Goal: Task Accomplishment & Management: Complete application form

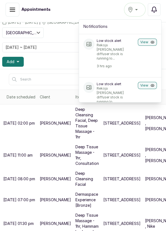
click at [56, 74] on input "text" at bounding box center [73, 80] width 129 height 12
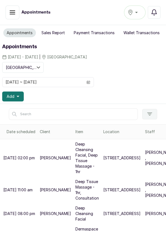
click at [155, 13] on icon "button" at bounding box center [153, 13] width 5 height 6
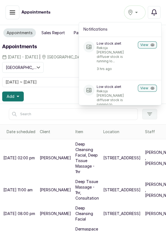
click at [124, 50] on p "Rekoja reed diffuser stock is running lo..." at bounding box center [115, 55] width 39 height 18
click at [147, 47] on button "View" at bounding box center [146, 44] width 19 height 7
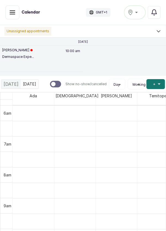
scroll to position [185, 0]
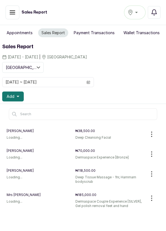
click at [24, 32] on button "Appointments" at bounding box center [19, 32] width 33 height 9
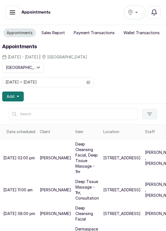
click at [21, 98] on button "Add" at bounding box center [12, 96] width 21 height 10
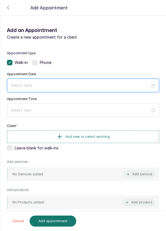
click at [62, 83] on input at bounding box center [80, 85] width 139 height 6
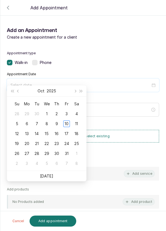
scroll to position [45, 0]
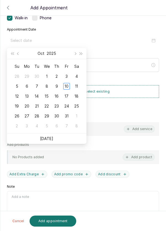
click at [77, 87] on div "11" at bounding box center [76, 86] width 7 height 7
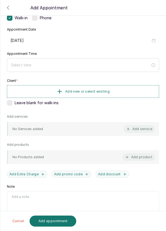
type input "2025/10/11"
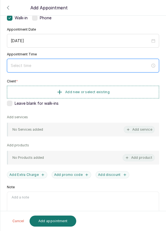
click at [79, 63] on input at bounding box center [80, 66] width 139 height 6
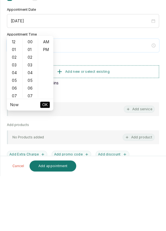
scroll to position [32, 0]
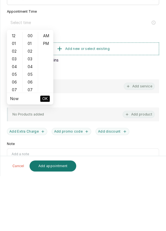
click at [16, 129] on div "05" at bounding box center [14, 130] width 13 height 8
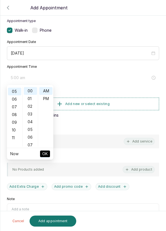
scroll to position [38, 0]
click at [17, 129] on div "10" at bounding box center [14, 130] width 13 height 8
type input "10:00 am"
click at [49, 154] on button "OK" at bounding box center [45, 153] width 10 height 7
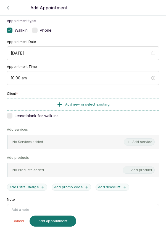
click at [128, 103] on button "Add new or select existing" at bounding box center [83, 104] width 152 height 13
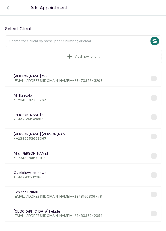
scroll to position [3, 0]
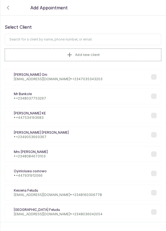
click at [97, 37] on input "text" at bounding box center [83, 40] width 156 height 12
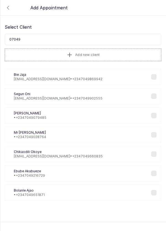
scroll to position [0, 0]
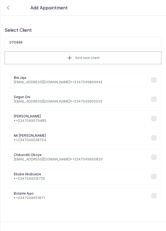
type input "0704966"
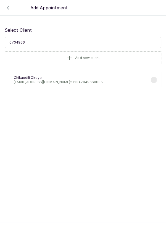
click at [76, 77] on p "Chikaodili Okoye" at bounding box center [58, 77] width 89 height 4
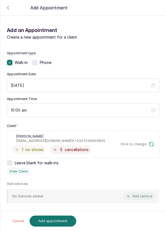
click at [139, 195] on button "Add service" at bounding box center [138, 196] width 31 height 7
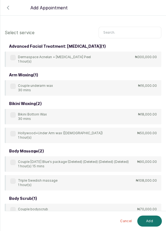
click at [125, 32] on input "text" at bounding box center [129, 33] width 63 height 12
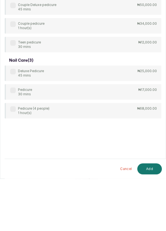
type input "Pedicure"
click at [15, 140] on label at bounding box center [13, 143] width 6 height 6
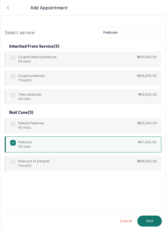
click at [151, 219] on button "Add" at bounding box center [149, 220] width 25 height 11
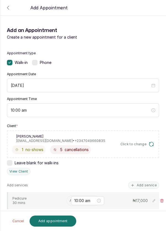
click at [69, 199] on input "text" at bounding box center [69, 201] width 1 height 4
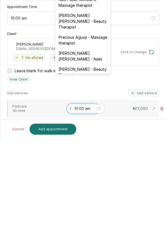
scroll to position [206, 0]
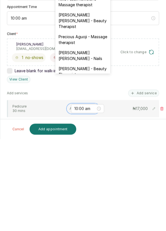
click at [96, 139] on div "Temitope Abdul Kareem - Nails" at bounding box center [82, 147] width 55 height 16
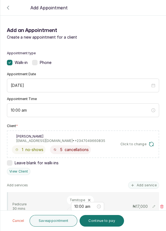
click at [147, 182] on button "Add service" at bounding box center [143, 185] width 31 height 7
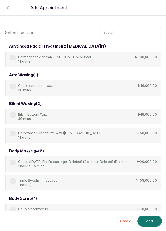
scroll to position [0, 0]
click at [126, 31] on input "text" at bounding box center [129, 33] width 63 height 12
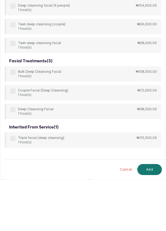
type input "Deep cl"
click at [15, 161] on label at bounding box center [13, 161] width 6 height 6
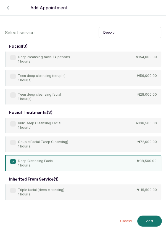
click at [153, 220] on button "Add" at bounding box center [149, 220] width 25 height 11
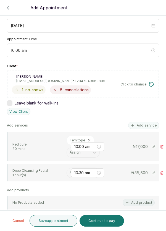
scroll to position [60, 0]
click at [69, 172] on input "text" at bounding box center [69, 173] width 1 height 4
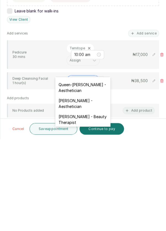
scroll to position [136, 0]
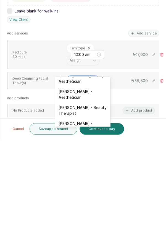
click at [90, 212] on div "[PERSON_NAME] - Aesthetician" at bounding box center [82, 218] width 55 height 16
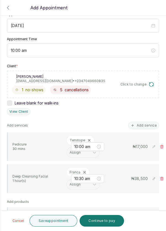
click at [145, 122] on button "Add service" at bounding box center [143, 125] width 31 height 7
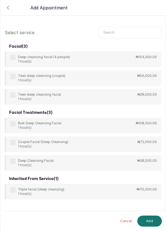
scroll to position [22, 0]
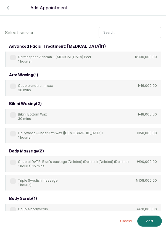
click at [124, 32] on input "text" at bounding box center [129, 33] width 63 height 12
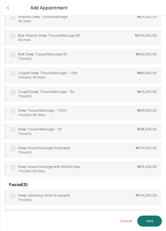
scroll to position [42, 0]
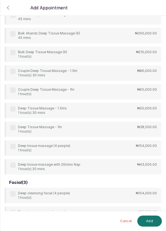
type input "Deep"
click at [13, 129] on div "4Hands Deep Tissue Massage 45 mins ₦55,000.00 Bulk 4hands Deep Tissue Massage (…" at bounding box center [83, 91] width 156 height 165
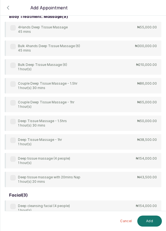
click at [12, 139] on label at bounding box center [13, 140] width 6 height 6
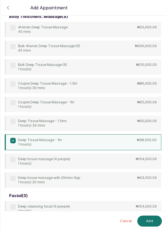
click at [147, 219] on button "Add" at bounding box center [149, 220] width 25 height 11
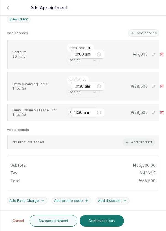
scroll to position [154, 0]
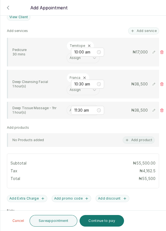
click at [69, 109] on input "text" at bounding box center [69, 110] width 1 height 4
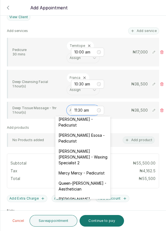
scroll to position [80, 0]
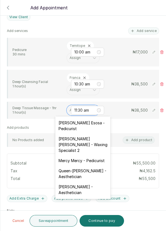
click at [94, 124] on div "[PERSON_NAME] Esosa - Pedicurist" at bounding box center [82, 126] width 55 height 16
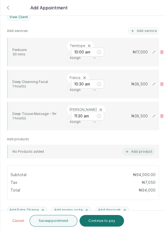
click at [61, 222] on button "Save appointment" at bounding box center [53, 221] width 48 height 12
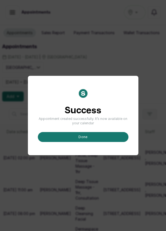
click at [89, 142] on button "done" at bounding box center [83, 137] width 90 height 10
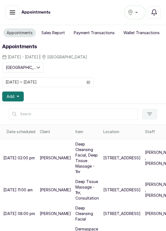
click at [20, 96] on button "Add" at bounding box center [12, 96] width 21 height 10
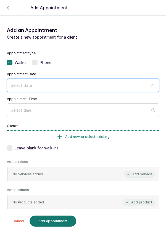
click at [51, 85] on input at bounding box center [80, 85] width 139 height 6
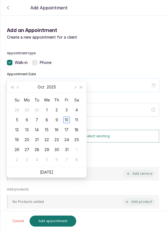
scroll to position [40, 0]
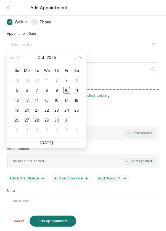
click at [79, 90] on div "11" at bounding box center [76, 90] width 7 height 7
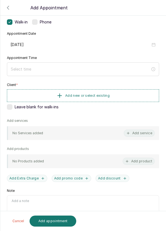
type input "[DATE]"
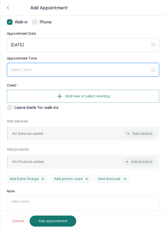
click at [36, 70] on input at bounding box center [80, 70] width 139 height 6
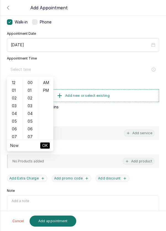
click at [12, 120] on div "05" at bounding box center [14, 121] width 13 height 8
click at [14, 130] on div "11" at bounding box center [14, 129] width 13 height 8
type input "11:00 am"
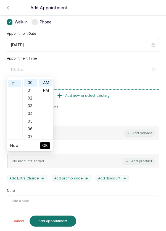
scroll to position [85, 0]
click at [48, 148] on button "OK" at bounding box center [45, 145] width 10 height 7
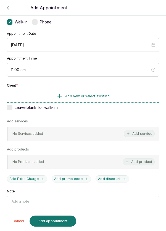
click at [121, 94] on button "Add new or select existing" at bounding box center [83, 96] width 152 height 13
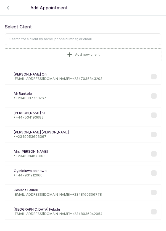
scroll to position [0, 0]
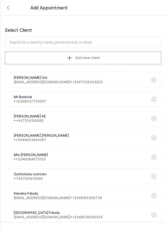
click at [91, 44] on input "text" at bounding box center [83, 43] width 156 height 12
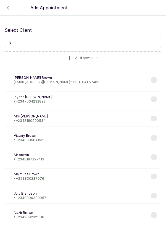
type input "B"
click at [104, 56] on button "Add new client" at bounding box center [83, 58] width 156 height 13
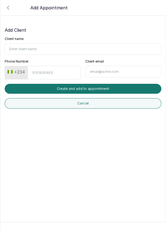
click at [49, 47] on input "Client name" at bounding box center [83, 49] width 156 height 12
type input "Winner Deji Folutile"
click at [49, 70] on input "Phone Number" at bounding box center [54, 72] width 53 height 13
click at [54, 71] on input "Phone Number" at bounding box center [54, 72] width 53 height 13
type input "8173023961"
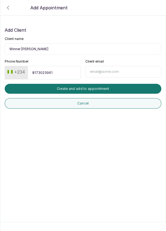
click at [113, 87] on button "Create and add to appointment" at bounding box center [83, 89] width 156 height 10
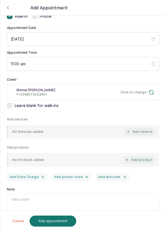
scroll to position [47, 0]
click at [146, 133] on button "Add service" at bounding box center [138, 131] width 31 height 7
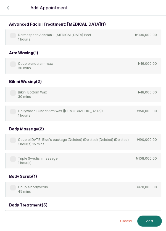
scroll to position [0, 0]
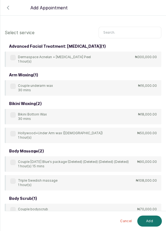
click at [121, 34] on input "text" at bounding box center [129, 33] width 63 height 12
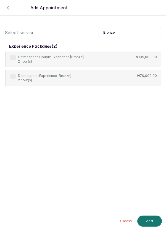
type input "Bronze"
click at [17, 76] on div "Dermaspace Experience [Bronze] 2 hour(s)" at bounding box center [40, 78] width 61 height 9
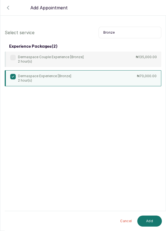
click at [153, 219] on button "Add" at bounding box center [149, 220] width 25 height 11
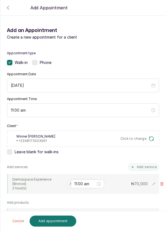
click at [69, 183] on input "text" at bounding box center [69, 184] width 1 height 4
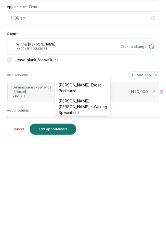
scroll to position [76, 0]
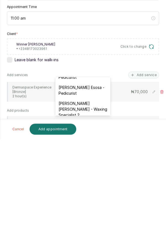
click at [94, 193] on div "[PERSON_NAME] [PERSON_NAME] - Waxing Specialist 2" at bounding box center [82, 201] width 55 height 22
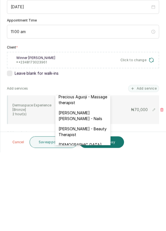
scroll to position [244, 0]
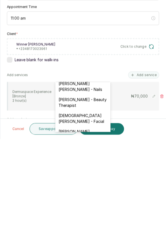
click at [98, 203] on div "[DEMOGRAPHIC_DATA][PERSON_NAME] - Facial" at bounding box center [82, 210] width 55 height 16
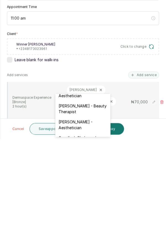
scroll to position [132, 0]
click at [126, 184] on div "Dermaspace Experience [Bronze] 2 hour(s) Mary Christiana 18 results available. …" at bounding box center [83, 194] width 152 height 40
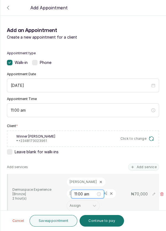
click at [74, 191] on input "11:00 am" at bounding box center [84, 194] width 21 height 6
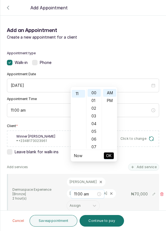
scroll to position [85, 0]
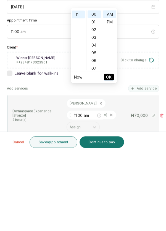
click at [58, 177] on div "Dermaspace Experience [Bronze] 2 hour(s) Mary Christiana Assign 11:00 am ₦ 70,0…" at bounding box center [83, 194] width 142 height 34
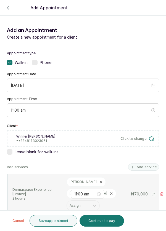
click at [58, 223] on button "Save appointment" at bounding box center [53, 221] width 48 height 12
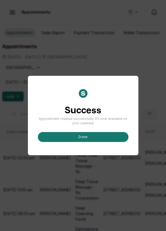
click at [107, 142] on button "done" at bounding box center [83, 137] width 90 height 10
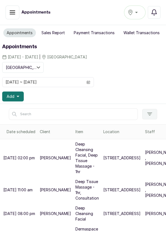
click at [19, 99] on button "Add" at bounding box center [12, 96] width 21 height 10
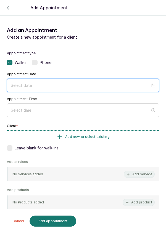
click at [66, 83] on input at bounding box center [80, 85] width 139 height 6
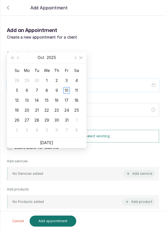
scroll to position [45, 0]
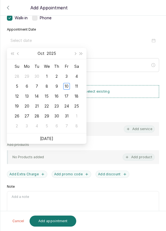
click at [80, 88] on td "11" at bounding box center [76, 86] width 10 height 10
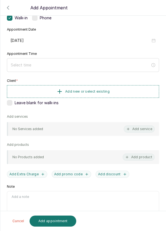
type input "[DATE]"
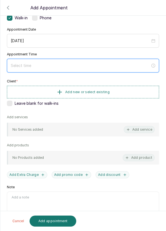
click at [83, 65] on input at bounding box center [80, 66] width 139 height 6
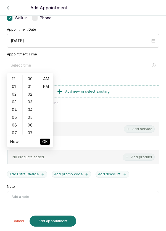
click at [31, 118] on div "05" at bounding box center [30, 117] width 13 height 8
click at [34, 117] on div "10" at bounding box center [30, 118] width 13 height 8
click at [32, 119] on div "15" at bounding box center [30, 117] width 13 height 8
click at [35, 118] on div "20" at bounding box center [30, 118] width 13 height 8
click at [34, 119] on div "25" at bounding box center [30, 117] width 13 height 8
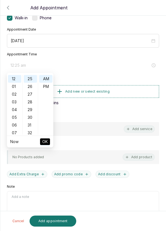
click at [32, 119] on div "30" at bounding box center [30, 117] width 13 height 8
click at [50, 87] on div "PM" at bounding box center [45, 87] width 13 height 8
type input "12:30 pm"
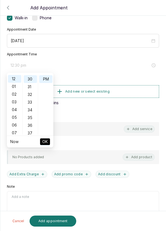
click at [52, 139] on ul "Now OK" at bounding box center [30, 142] width 46 height 12
click at [47, 144] on span "OK" at bounding box center [45, 141] width 6 height 10
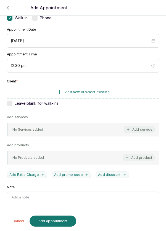
click at [125, 90] on button "Add new or select existing" at bounding box center [83, 92] width 152 height 13
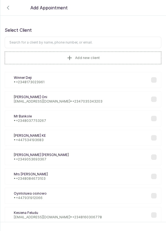
scroll to position [4, 0]
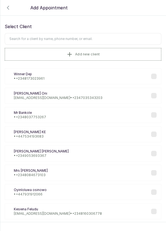
click at [92, 37] on input "text" at bounding box center [83, 39] width 156 height 12
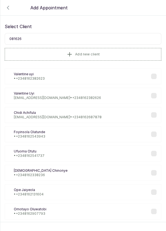
type input "0816268"
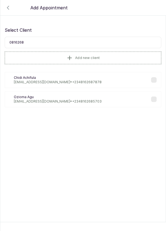
scroll to position [0, 0]
click at [80, 82] on div "CA Chidi Achifula achifula@gmail.com • +234 8162687878" at bounding box center [83, 80] width 156 height 16
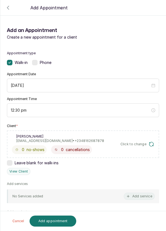
scroll to position [42, 0]
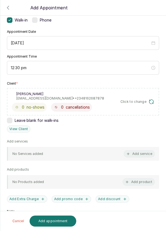
click at [142, 154] on button "Add service" at bounding box center [138, 153] width 31 height 7
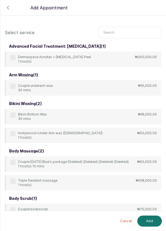
scroll to position [0, 0]
click at [115, 31] on input "text" at bounding box center [129, 33] width 63 height 12
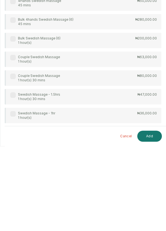
type input "Swedish"
click at [18, 199] on p "Swedish Massage - 1hr" at bounding box center [36, 198] width 37 height 4
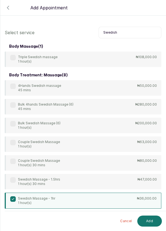
click at [152, 221] on button "Add" at bounding box center [149, 220] width 25 height 11
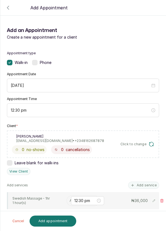
click at [66, 202] on div "Assign" at bounding box center [82, 200] width 33 height 10
click at [69, 200] on input "text" at bounding box center [69, 201] width 1 height 4
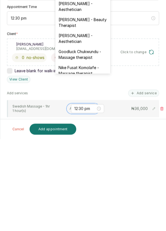
scroll to position [138, 0]
click at [96, 155] on div "Nike Fusat Komolafe - Massage therapist" at bounding box center [82, 162] width 55 height 16
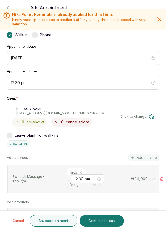
scroll to position [28, 0]
click at [145, 154] on button "Add service" at bounding box center [143, 157] width 31 height 7
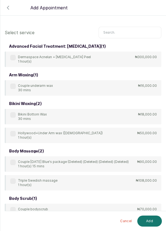
scroll to position [0, 0]
click at [125, 34] on input "text" at bounding box center [129, 33] width 63 height 12
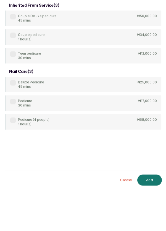
type input "Pedicure"
click at [14, 145] on div "Pedicure 30 mins" at bounding box center [21, 144] width 22 height 9
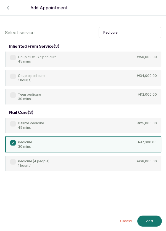
click at [151, 222] on button "Add" at bounding box center [149, 220] width 25 height 11
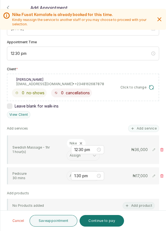
scroll to position [58, 0]
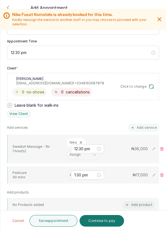
click at [67, 179] on div "Assign" at bounding box center [82, 175] width 33 height 10
click at [69, 174] on input "text" at bounding box center [69, 175] width 1 height 4
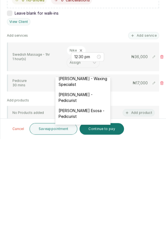
scroll to position [53, 0]
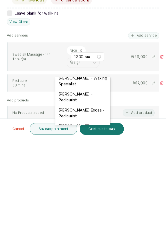
click at [97, 189] on div "[PERSON_NAME] - Pedicurist" at bounding box center [82, 189] width 55 height 16
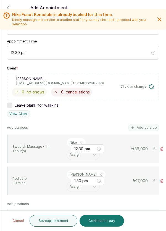
click at [61, 219] on button "Save appointment" at bounding box center [53, 221] width 48 height 12
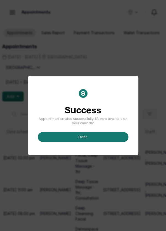
click at [82, 142] on button "done" at bounding box center [83, 137] width 90 height 10
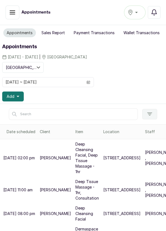
click at [19, 97] on button "Add" at bounding box center [12, 96] width 21 height 10
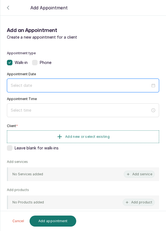
click at [64, 85] on input at bounding box center [80, 85] width 139 height 6
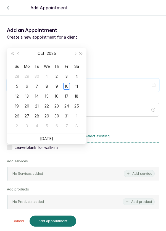
scroll to position [45, 0]
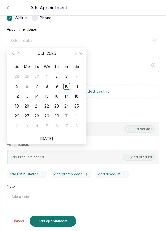
click at [75, 89] on div "11" at bounding box center [76, 86] width 7 height 7
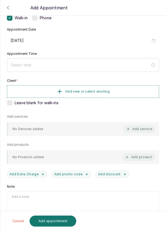
type input "[DATE]"
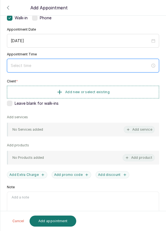
click at [55, 65] on input at bounding box center [80, 66] width 139 height 6
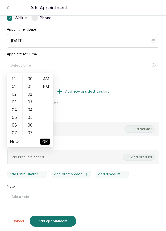
click at [47, 88] on div "PM" at bounding box center [45, 87] width 13 height 8
type input "12:00 pm"
click at [46, 143] on span "OK" at bounding box center [45, 141] width 6 height 10
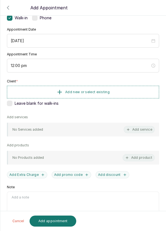
click at [125, 92] on button "Add new or select existing" at bounding box center [83, 92] width 152 height 13
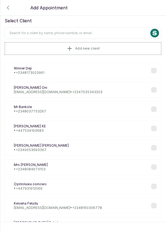
scroll to position [0, 0]
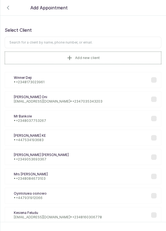
click at [86, 44] on input "text" at bounding box center [83, 43] width 156 height 12
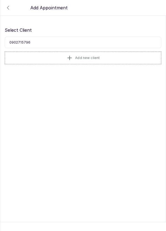
type input "09027157964"
click at [107, 54] on button "Add new client" at bounding box center [83, 58] width 156 height 13
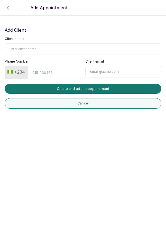
click at [10, 10] on icon "button" at bounding box center [8, 7] width 7 height 7
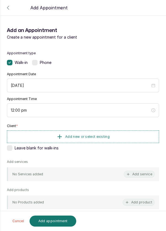
click at [123, 137] on button "Add new or select existing" at bounding box center [83, 136] width 152 height 13
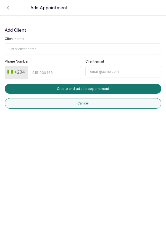
click at [9, 9] on icon "button" at bounding box center [8, 7] width 2 height 3
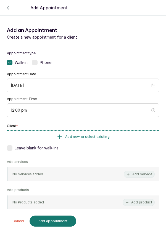
click at [114, 136] on button "Add new or select existing" at bounding box center [83, 136] width 152 height 13
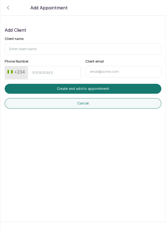
click at [43, 48] on input "Client name" at bounding box center [83, 49] width 156 height 12
type input "N"
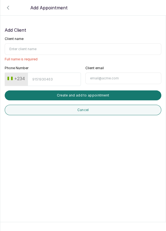
click at [7, 6] on icon "button" at bounding box center [8, 7] width 7 height 7
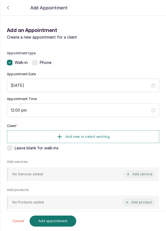
click at [120, 137] on button "Add new or select existing" at bounding box center [83, 136] width 152 height 13
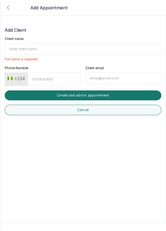
click at [48, 48] on input "Client name" at bounding box center [83, 49] width 156 height 12
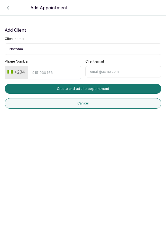
type input "Nneoma"
click at [60, 72] on input "Phone Number" at bounding box center [54, 72] width 53 height 13
click at [56, 71] on input "Phone Number" at bounding box center [54, 72] width 53 height 13
type input "9027157964"
click at [93, 91] on button "Create and add to appointment" at bounding box center [83, 89] width 156 height 10
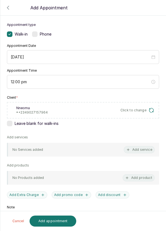
scroll to position [29, 0]
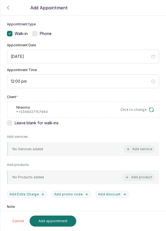
click at [142, 148] on button "Add service" at bounding box center [138, 148] width 31 height 7
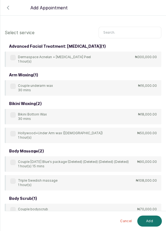
scroll to position [0, 0]
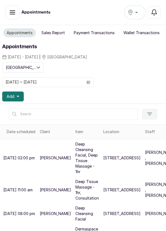
click at [22, 98] on button "Add" at bounding box center [12, 96] width 21 height 10
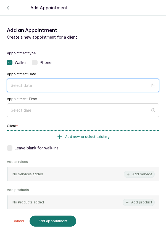
click at [56, 85] on input at bounding box center [80, 85] width 139 height 6
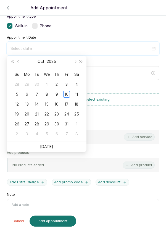
scroll to position [45, 0]
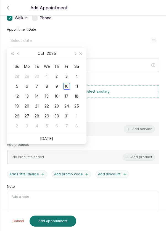
click at [77, 92] on td "18" at bounding box center [76, 96] width 10 height 10
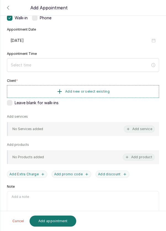
type input "2025/10/18"
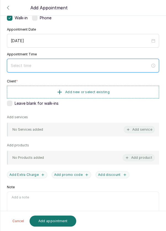
click at [45, 64] on input at bounding box center [80, 66] width 139 height 6
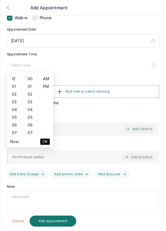
click at [49, 89] on div "PM" at bounding box center [45, 87] width 13 height 8
type input "12:00 pm"
click at [51, 142] on ul "Now OK" at bounding box center [30, 142] width 46 height 12
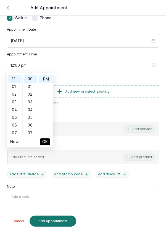
click at [47, 142] on span "OK" at bounding box center [45, 141] width 6 height 10
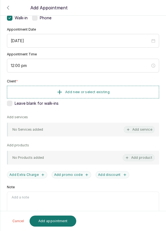
click at [120, 91] on button "Add new or select existing" at bounding box center [83, 92] width 152 height 13
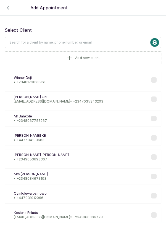
scroll to position [0, 0]
click at [74, 40] on input "text" at bounding box center [83, 42] width 156 height 12
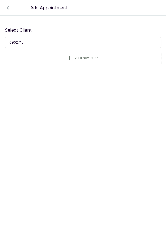
scroll to position [0, 0]
type input "0"
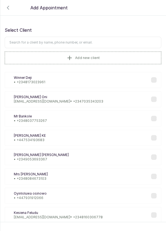
click at [64, 41] on input "text" at bounding box center [83, 43] width 156 height 12
type input "Nneoma"
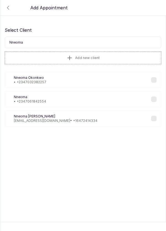
click at [115, 54] on button "Add new client" at bounding box center [83, 58] width 156 height 13
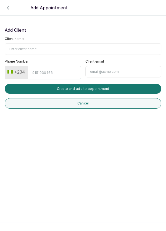
click at [50, 44] on input "Client name" at bounding box center [83, 49] width 156 height 12
type input "Nneoma"
click at [58, 72] on input "Phone Number" at bounding box center [54, 72] width 53 height 13
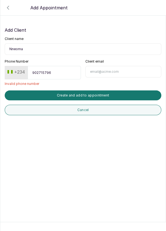
type input "9027157964"
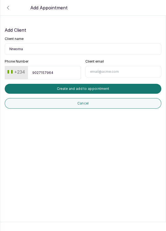
click at [95, 89] on button "Create and add to appointment" at bounding box center [83, 89] width 156 height 10
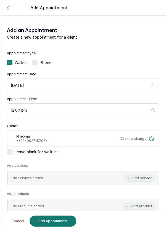
click at [144, 178] on button "Add service" at bounding box center [138, 177] width 31 height 7
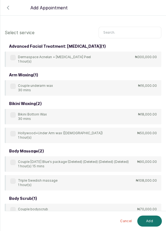
click at [121, 32] on input "text" at bounding box center [129, 33] width 63 height 12
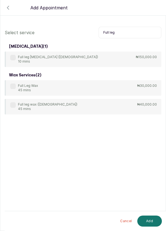
type input "Full leg"
click at [16, 89] on div "Full Leg Wax 45 mins" at bounding box center [24, 87] width 28 height 9
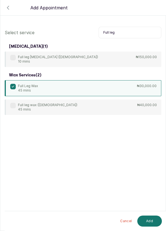
click at [156, 223] on button "Add" at bounding box center [149, 220] width 25 height 11
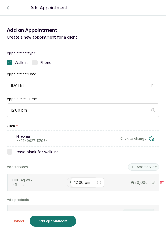
click at [69, 181] on input "text" at bounding box center [69, 182] width 1 height 4
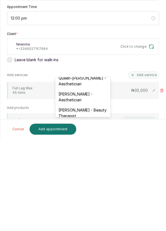
scroll to position [133, 0]
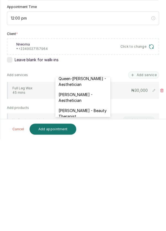
click at [86, 182] on div "[PERSON_NAME] - Aesthetician" at bounding box center [82, 189] width 55 height 16
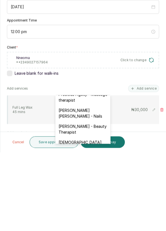
scroll to position [237, 0]
click at [84, 183] on div "[PERSON_NAME] [PERSON_NAME] - Nails" at bounding box center [82, 191] width 55 height 16
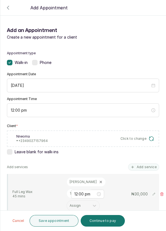
click at [148, 163] on button "Add service" at bounding box center [143, 166] width 31 height 7
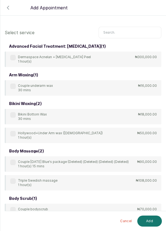
scroll to position [0, 0]
click at [120, 34] on input "text" at bounding box center [129, 33] width 63 height 12
click at [125, 33] on input "text" at bounding box center [129, 33] width 63 height 12
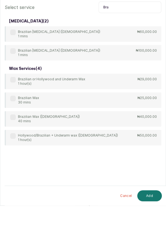
type input "Bra"
click at [15, 53] on div "Brazilian Laser Hair Removal (Female) 1 mins ₦60,000.00" at bounding box center [83, 59] width 156 height 15
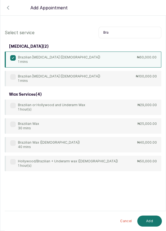
click at [155, 217] on button "Add" at bounding box center [149, 220] width 25 height 11
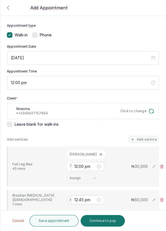
scroll to position [48, 0]
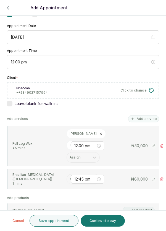
click at [69, 178] on input "text" at bounding box center [69, 179] width 1 height 4
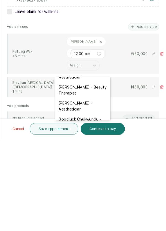
scroll to position [157, 0]
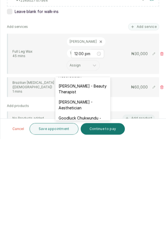
click at [88, 190] on div "[PERSON_NAME] - Aesthetician" at bounding box center [82, 197] width 55 height 16
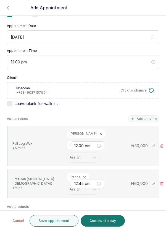
click at [148, 115] on button "Add service" at bounding box center [143, 118] width 31 height 7
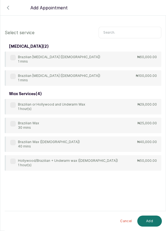
scroll to position [1, 0]
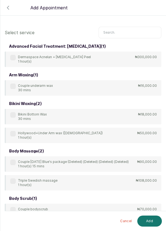
click at [121, 31] on input "text" at bounding box center [129, 33] width 63 height 12
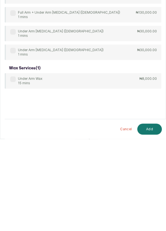
scroll to position [2, 0]
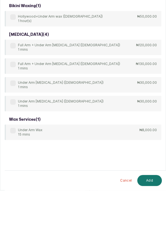
type input "Under arm"
click at [15, 125] on div "Under Arm Laser Hair Removal (female) 1 mins" at bounding box center [56, 125] width 93 height 9
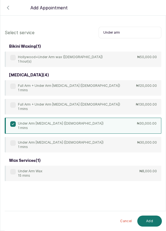
click at [152, 223] on button "Add" at bounding box center [149, 220] width 25 height 11
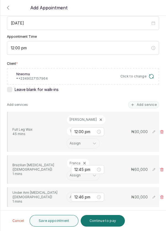
scroll to position [63, 0]
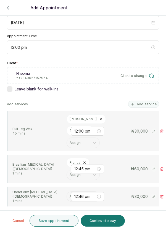
click at [70, 194] on input "text" at bounding box center [69, 196] width 1 height 4
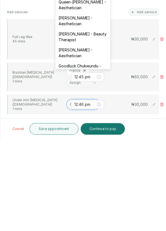
scroll to position [125, 0]
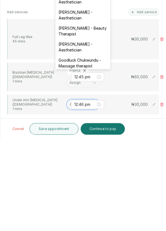
click at [89, 131] on div "[PERSON_NAME] - Aesthetician" at bounding box center [82, 139] width 55 height 16
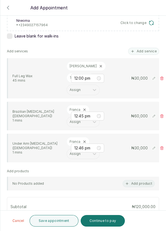
scroll to position [117, 0]
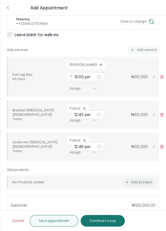
click at [62, 221] on button "Save appointment" at bounding box center [53, 221] width 49 height 12
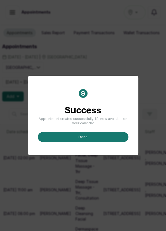
click at [104, 142] on button "done" at bounding box center [83, 137] width 90 height 10
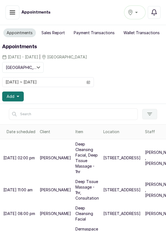
click at [22, 100] on button "Add" at bounding box center [12, 96] width 21 height 10
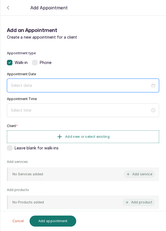
click at [46, 86] on input at bounding box center [80, 85] width 139 height 6
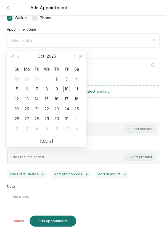
scroll to position [36, 0]
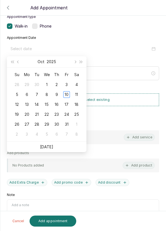
click at [80, 97] on td "11" at bounding box center [76, 95] width 10 height 10
type input "[DATE]"
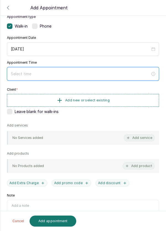
click at [92, 71] on input at bounding box center [80, 74] width 139 height 6
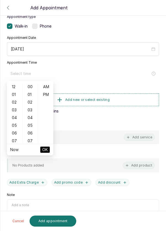
click at [14, 103] on div "02" at bounding box center [14, 102] width 13 height 8
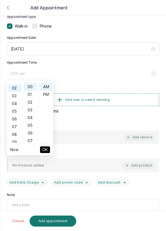
click at [52, 96] on div "PM" at bounding box center [45, 95] width 13 height 8
type input "2:00 pm"
click at [49, 151] on button "OK" at bounding box center [45, 149] width 10 height 7
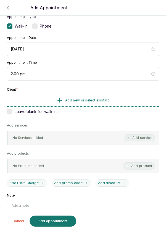
click at [127, 99] on button "Add new or select existing" at bounding box center [83, 100] width 152 height 13
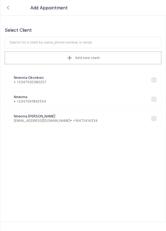
scroll to position [0, 0]
click at [107, 40] on input "text" at bounding box center [83, 43] width 156 height 12
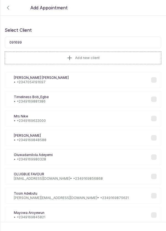
type input "0916998"
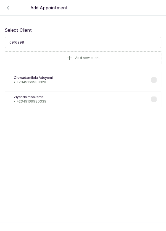
click at [72, 95] on div "Zm Ziyanda mpakama • +234 9169980339" at bounding box center [83, 99] width 156 height 16
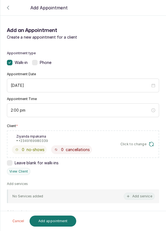
click at [137, 196] on button "Add service" at bounding box center [138, 196] width 31 height 7
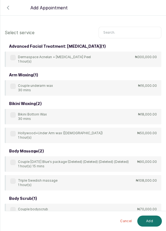
click at [129, 32] on input "text" at bounding box center [129, 33] width 63 height 12
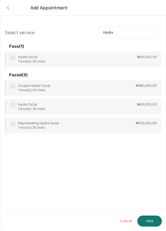
type input "Hydra"
click at [12, 56] on label at bounding box center [13, 58] width 6 height 6
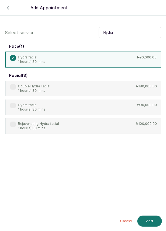
click at [152, 221] on button "Add" at bounding box center [149, 220] width 25 height 11
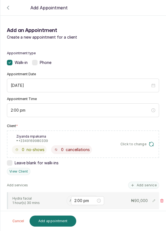
click at [69, 199] on input "text" at bounding box center [69, 201] width 1 height 4
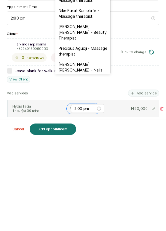
scroll to position [227, 0]
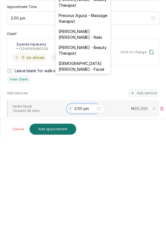
click at [101, 150] on div "[DEMOGRAPHIC_DATA][PERSON_NAME] - Facial" at bounding box center [82, 158] width 55 height 16
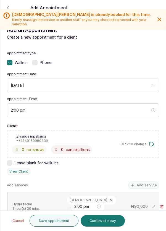
click at [66, 221] on button "Save appointment" at bounding box center [53, 221] width 49 height 12
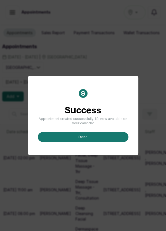
click at [89, 142] on button "done" at bounding box center [83, 137] width 90 height 10
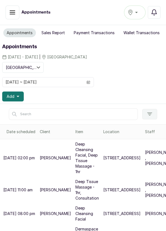
click at [19, 97] on button "Add" at bounding box center [12, 96] width 21 height 10
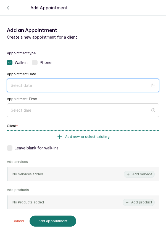
click at [63, 85] on input at bounding box center [80, 85] width 139 height 6
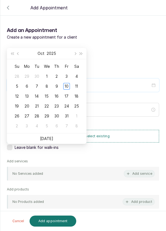
scroll to position [45, 0]
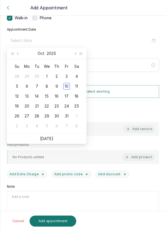
click at [81, 86] on td "11" at bounding box center [76, 86] width 10 height 10
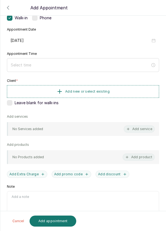
type input "[DATE]"
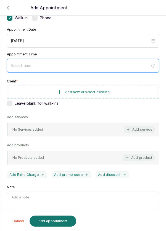
click at [94, 66] on input at bounding box center [80, 66] width 139 height 6
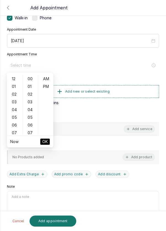
click at [15, 89] on div "01" at bounding box center [14, 87] width 13 height 8
click at [34, 119] on div "05" at bounding box center [30, 117] width 13 height 8
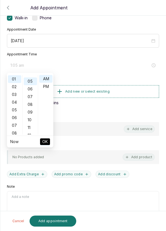
scroll to position [38, 0]
click at [32, 117] on div "10" at bounding box center [30, 118] width 13 height 8
click at [32, 118] on div "15" at bounding box center [30, 117] width 13 height 8
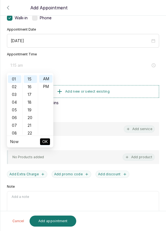
click at [34, 116] on div "20" at bounding box center [30, 118] width 13 height 8
click at [33, 118] on div "25" at bounding box center [30, 117] width 13 height 8
click at [33, 117] on div "30" at bounding box center [30, 117] width 13 height 8
click at [50, 88] on div "PM" at bounding box center [45, 87] width 13 height 8
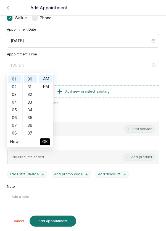
type input "1:30 pm"
click at [49, 141] on button "OK" at bounding box center [45, 141] width 10 height 7
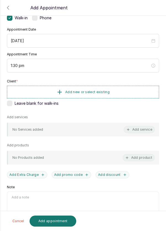
scroll to position [45, 0]
click at [121, 85] on button "Add new or select existing" at bounding box center [83, 91] width 152 height 13
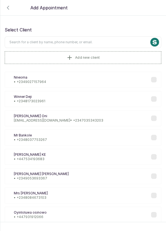
scroll to position [0, 0]
click at [98, 41] on input "text" at bounding box center [83, 43] width 156 height 12
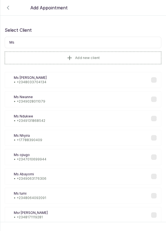
scroll to position [7, 0]
type input "M"
click at [109, 52] on button "Add new client" at bounding box center [83, 58] width 156 height 13
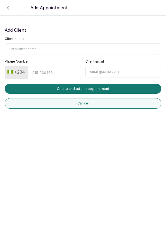
click at [52, 43] on input "Client name" at bounding box center [83, 49] width 156 height 12
type input "Ms toru"
click at [53, 66] on input "Phone Number" at bounding box center [54, 72] width 53 height 13
click at [18, 67] on button "+234" at bounding box center [16, 71] width 22 height 9
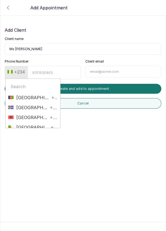
click at [32, 81] on input "text" at bounding box center [32, 86] width 49 height 11
type input "+"
click at [56, 72] on input "Phone Number" at bounding box center [54, 72] width 53 height 13
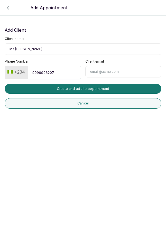
type input "9099996207"
click at [95, 90] on button "Create and add to appointment" at bounding box center [83, 89] width 156 height 10
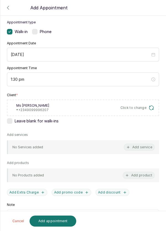
scroll to position [49, 0]
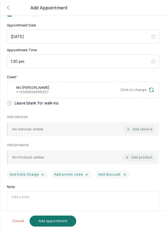
click at [143, 128] on button "Add service" at bounding box center [138, 129] width 31 height 7
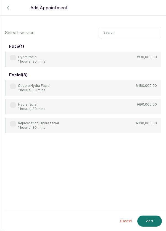
scroll to position [22, 0]
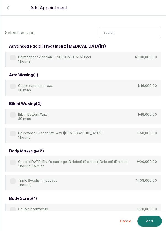
click at [122, 31] on input "text" at bounding box center [129, 33] width 63 height 12
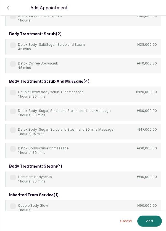
scroll to position [101, 0]
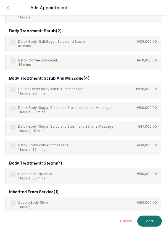
type input "Body"
click at [16, 110] on div "body scrub ( 1 ) Couple bodyscrub 45 mins ₦70,000.00 body treatment ( 1 ) Coupl…" at bounding box center [83, 161] width 156 height 442
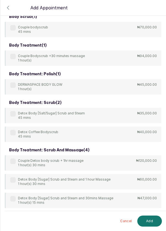
click at [12, 179] on label at bounding box center [13, 180] width 6 height 6
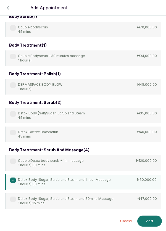
click at [156, 222] on button "Add" at bounding box center [149, 220] width 25 height 11
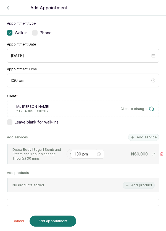
click at [69, 153] on input "text" at bounding box center [69, 154] width 1 height 4
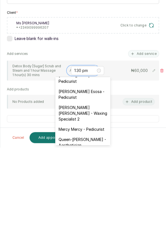
scroll to position [70, 0]
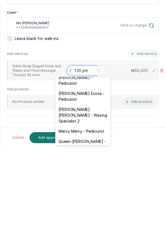
click at [88, 196] on div "[PERSON_NAME] [PERSON_NAME] - Waxing Specialist 2" at bounding box center [82, 199] width 55 height 22
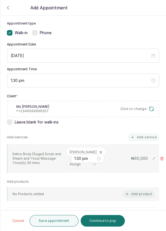
click at [149, 136] on button "Add service" at bounding box center [143, 137] width 31 height 7
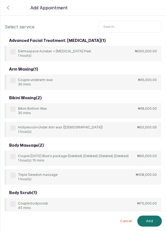
scroll to position [0, 0]
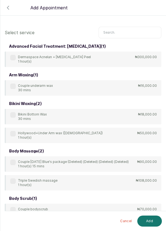
click at [119, 31] on input "text" at bounding box center [129, 33] width 63 height 12
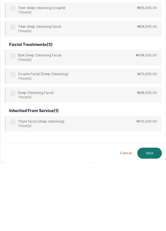
type input "Deep c"
click at [13, 159] on label at bounding box center [13, 161] width 6 height 6
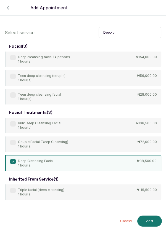
click at [151, 223] on button "Add" at bounding box center [149, 220] width 25 height 11
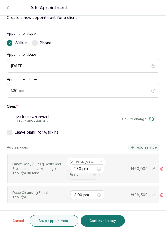
scroll to position [44, 0]
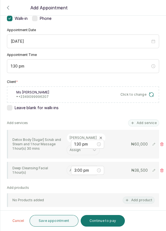
click at [69, 169] on input "text" at bounding box center [69, 170] width 1 height 4
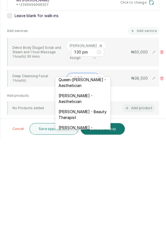
scroll to position [133, 0]
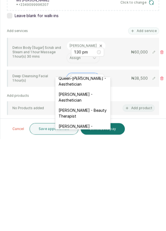
click at [88, 213] on div "[PERSON_NAME] - Aesthetician" at bounding box center [82, 221] width 55 height 16
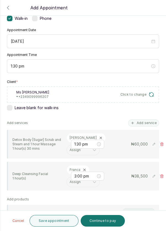
click at [58, 224] on button "Save appointment" at bounding box center [53, 221] width 49 height 12
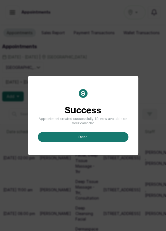
click at [92, 142] on button "done" at bounding box center [83, 137] width 90 height 10
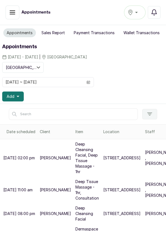
click at [22, 98] on button "Add" at bounding box center [12, 96] width 21 height 10
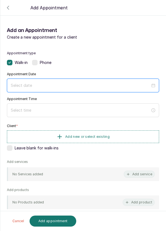
click at [81, 83] on input at bounding box center [80, 85] width 139 height 6
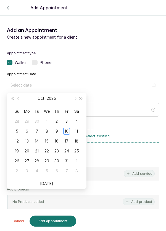
click at [78, 133] on div "11" at bounding box center [76, 131] width 7 height 7
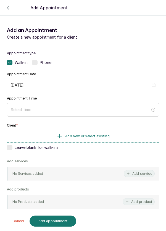
type input "[DATE]"
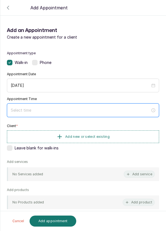
click at [67, 109] on input at bounding box center [80, 110] width 139 height 6
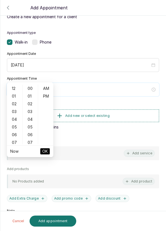
scroll to position [36, 0]
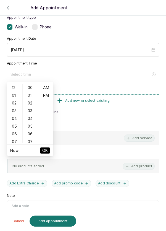
click at [15, 111] on div "03" at bounding box center [14, 111] width 13 height 8
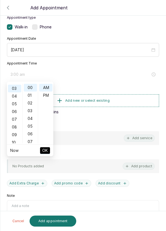
scroll to position [23, 0]
click at [48, 97] on div "PM" at bounding box center [45, 95] width 13 height 8
type input "3:00 pm"
click at [47, 155] on span "OK" at bounding box center [45, 150] width 6 height 10
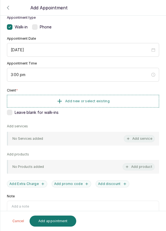
click at [121, 100] on button "Add new or select existing" at bounding box center [83, 101] width 152 height 13
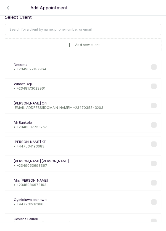
scroll to position [6, 0]
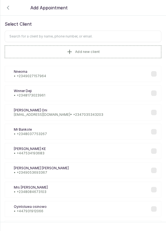
click at [67, 36] on input "text" at bounding box center [83, 37] width 156 height 12
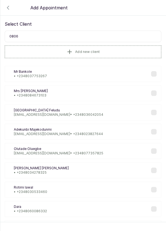
type input "08067"
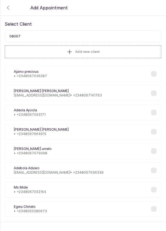
click at [74, 93] on p "is_nwachukwu@yahoo.com • +234 8067141763" at bounding box center [58, 95] width 88 height 4
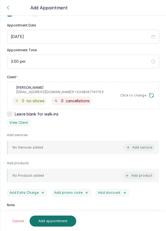
scroll to position [51, 0]
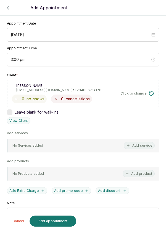
click at [140, 142] on button "Add service" at bounding box center [138, 145] width 31 height 7
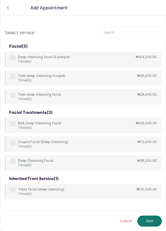
scroll to position [0, 0]
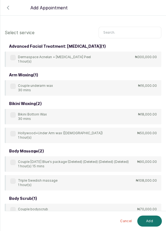
click at [123, 33] on input "text" at bounding box center [129, 33] width 63 height 12
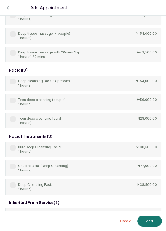
scroll to position [165, 0]
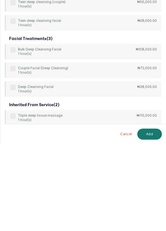
type input "Deep"
click at [16, 172] on div "Deep Cleansing Facial 1 hour(s)" at bounding box center [31, 176] width 43 height 9
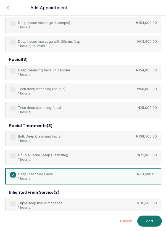
click at [150, 219] on button "Add" at bounding box center [149, 220] width 25 height 11
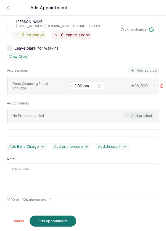
scroll to position [86, 0]
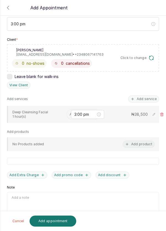
click at [70, 114] on input "text" at bounding box center [69, 114] width 1 height 4
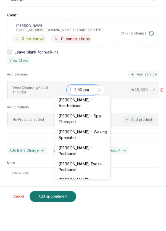
scroll to position [18, 0]
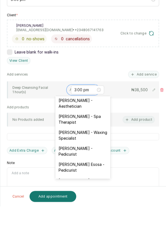
click at [89, 129] on div "[PERSON_NAME] - Aesthetician" at bounding box center [82, 128] width 55 height 16
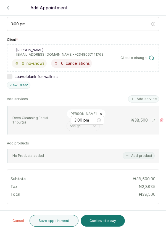
click at [60, 224] on button "Save appointment" at bounding box center [53, 221] width 49 height 12
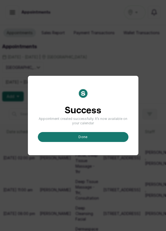
click at [88, 142] on button "done" at bounding box center [83, 137] width 90 height 10
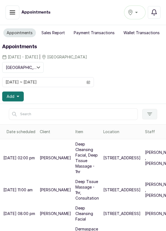
click at [22, 97] on button "Add" at bounding box center [12, 96] width 21 height 10
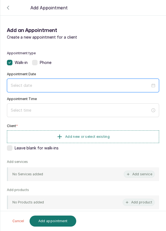
click at [43, 85] on input at bounding box center [80, 85] width 139 height 6
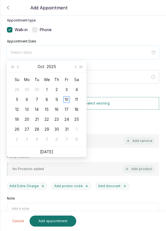
scroll to position [31, 0]
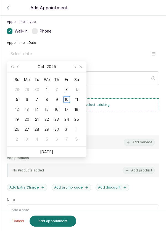
click at [78, 99] on div "11" at bounding box center [76, 99] width 7 height 7
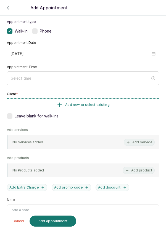
type input "[DATE]"
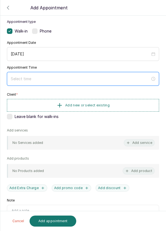
click at [55, 76] on input at bounding box center [80, 79] width 139 height 6
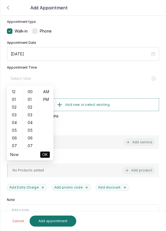
click at [14, 125] on div "04" at bounding box center [14, 123] width 13 height 8
click at [48, 101] on div "PM" at bounding box center [45, 100] width 13 height 8
type input "4:00 pm"
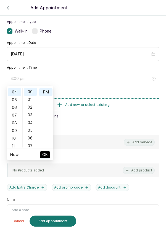
click at [47, 156] on span "OK" at bounding box center [45, 154] width 6 height 10
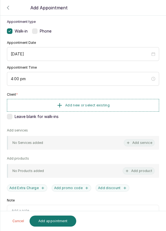
click at [125, 104] on button "Add new or select existing" at bounding box center [83, 105] width 152 height 13
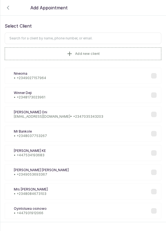
scroll to position [1, 0]
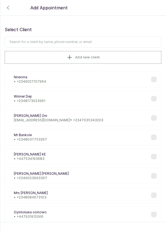
click at [64, 40] on input "text" at bounding box center [83, 42] width 156 height 12
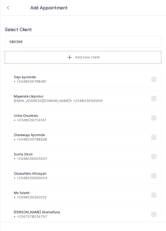
type input "0803960"
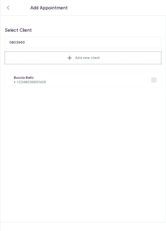
scroll to position [0, 0]
click at [46, 74] on div "BB Busola Bello • +234 8039601426" at bounding box center [83, 80] width 156 height 16
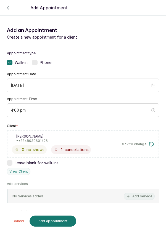
click at [147, 198] on button "Add service" at bounding box center [138, 196] width 31 height 7
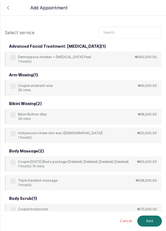
click at [125, 30] on input "text" at bounding box center [129, 33] width 63 height 12
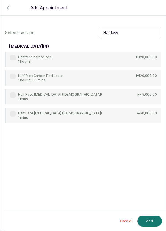
type input "Half face"
click at [15, 97] on div "Half Face Laser Hair Removal (female) 1 mins" at bounding box center [55, 96] width 91 height 9
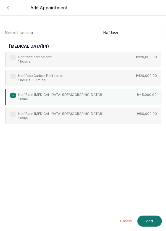
click at [153, 221] on button "Add" at bounding box center [149, 220] width 25 height 11
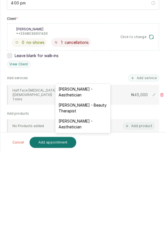
scroll to position [155, 0]
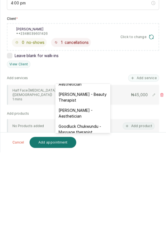
click at [84, 188] on div "[PERSON_NAME] - Aesthetician" at bounding box center [82, 192] width 55 height 16
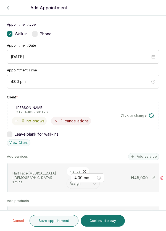
click at [55, 218] on button "Save appointment" at bounding box center [53, 221] width 49 height 12
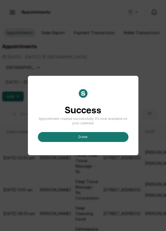
click at [97, 142] on button "done" at bounding box center [83, 137] width 90 height 10
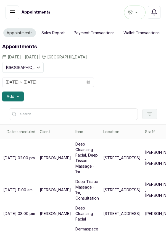
click at [21, 97] on button "Add" at bounding box center [12, 96] width 21 height 10
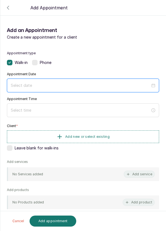
click at [67, 83] on input at bounding box center [80, 85] width 139 height 6
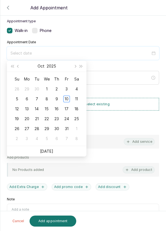
scroll to position [45, 0]
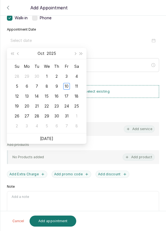
click at [81, 86] on td "11" at bounding box center [76, 86] width 10 height 10
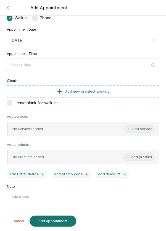
type input "[DATE]"
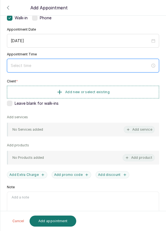
click at [73, 66] on input at bounding box center [80, 66] width 139 height 6
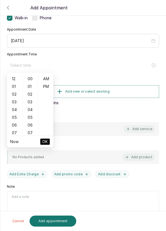
click at [14, 120] on div "05" at bounding box center [14, 117] width 13 height 8
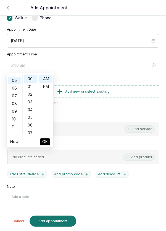
scroll to position [38, 0]
click at [50, 90] on div "PM" at bounding box center [45, 87] width 13 height 8
type input "5:00 pm"
click at [48, 140] on button "OK" at bounding box center [45, 141] width 10 height 7
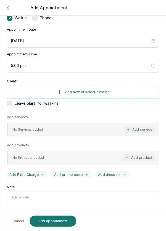
click at [128, 92] on button "Add new or select existing" at bounding box center [83, 92] width 152 height 13
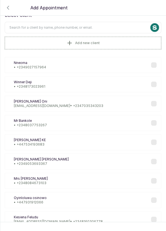
scroll to position [0, 0]
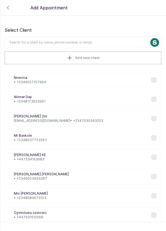
click at [88, 44] on input "text" at bounding box center [83, 43] width 156 height 12
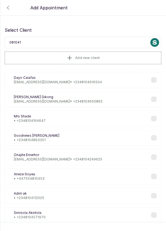
type input "0810416"
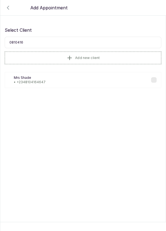
click at [59, 80] on div "MS Mrs Shade • +234 8104164647" at bounding box center [83, 80] width 156 height 16
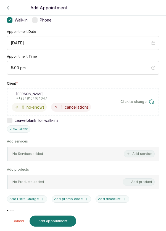
scroll to position [45, 0]
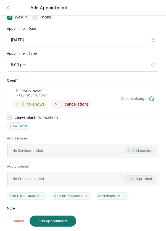
click at [148, 152] on button "Add service" at bounding box center [138, 150] width 31 height 7
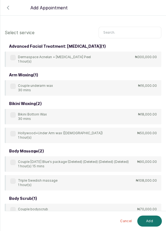
scroll to position [0, 0]
click at [123, 31] on input "text" at bounding box center [129, 33] width 63 height 12
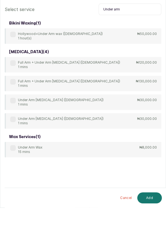
type input "Under arm"
click at [15, 123] on label at bounding box center [13, 124] width 6 height 6
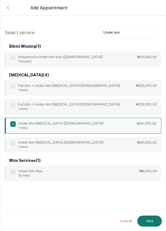
click at [146, 225] on button "Add" at bounding box center [149, 220] width 25 height 11
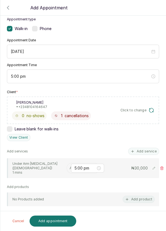
scroll to position [43, 0]
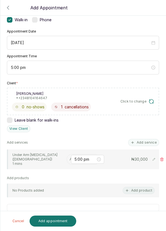
click at [69, 158] on input "text" at bounding box center [69, 159] width 1 height 4
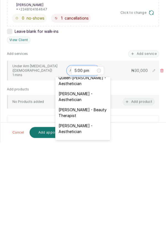
scroll to position [143, 0]
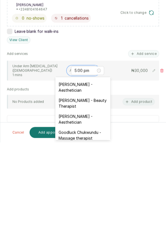
click at [90, 202] on div "[PERSON_NAME] - Aesthetician" at bounding box center [82, 208] width 55 height 16
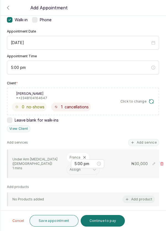
click at [146, 139] on button "Add service" at bounding box center [143, 142] width 31 height 7
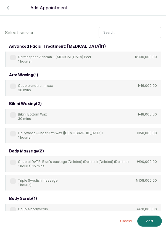
scroll to position [0, 0]
click at [121, 31] on input "text" at bounding box center [129, 33] width 63 height 12
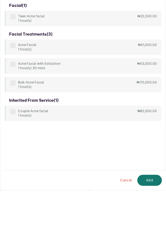
type input "Acne faci"
click at [16, 102] on div "Acne Facial with Extraction 1 hour(s) 30 mins" at bounding box center [35, 106] width 50 height 9
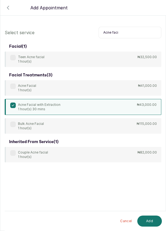
click at [149, 222] on button "Add" at bounding box center [149, 220] width 25 height 11
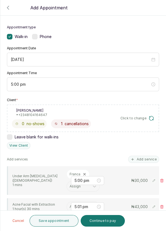
scroll to position [48, 0]
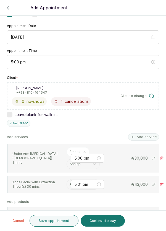
click at [69, 183] on input "text" at bounding box center [69, 184] width 1 height 4
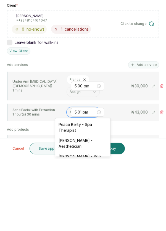
scroll to position [21, 0]
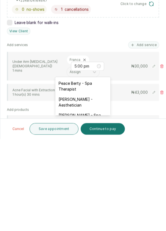
click at [93, 193] on div "[PERSON_NAME] - Aesthetician" at bounding box center [82, 194] width 55 height 16
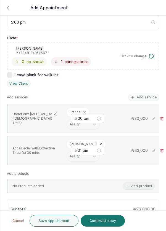
scroll to position [89, 0]
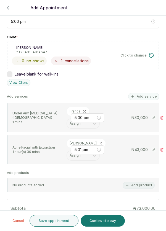
click at [56, 222] on button "Save appointment" at bounding box center [53, 221] width 49 height 12
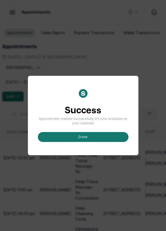
click at [83, 142] on button "done" at bounding box center [83, 137] width 90 height 10
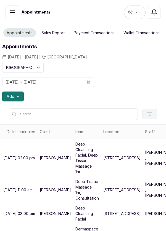
click at [18, 96] on icon "button" at bounding box center [18, 96] width 3 height 1
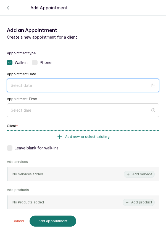
click at [52, 83] on input at bounding box center [80, 85] width 139 height 6
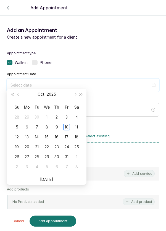
scroll to position [45, 0]
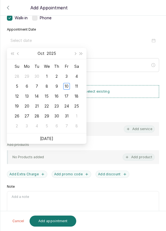
click at [79, 87] on div "11" at bounding box center [76, 86] width 7 height 7
type input "[DATE]"
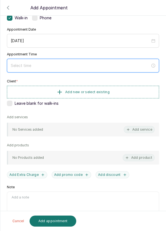
click at [46, 64] on input at bounding box center [80, 66] width 139 height 6
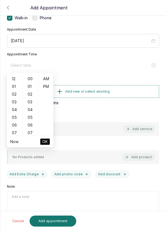
click at [13, 117] on div "05" at bounding box center [14, 117] width 13 height 8
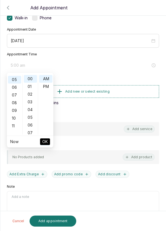
scroll to position [38, 0]
click at [51, 89] on div "PM" at bounding box center [45, 87] width 13 height 8
type input "5:00 pm"
click at [46, 141] on span "OK" at bounding box center [45, 141] width 6 height 10
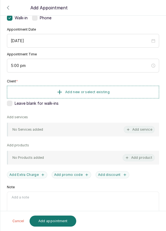
click at [120, 92] on button "Add new or select existing" at bounding box center [83, 92] width 152 height 13
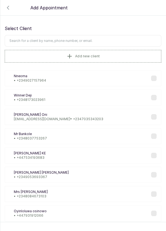
scroll to position [0, 0]
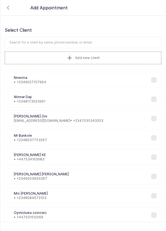
click at [59, 40] on input "text" at bounding box center [83, 43] width 156 height 12
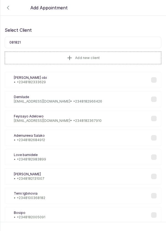
type input "0818213"
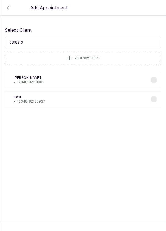
click at [45, 98] on div "Ko Kosi • +234 8182130937" at bounding box center [83, 99] width 156 height 16
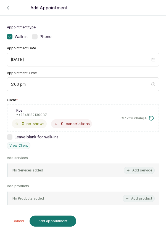
scroll to position [27, 0]
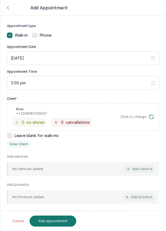
click at [145, 167] on button "Add service" at bounding box center [138, 168] width 31 height 7
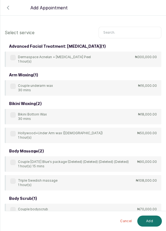
scroll to position [0, 0]
click at [122, 33] on input "text" at bounding box center [129, 33] width 63 height 12
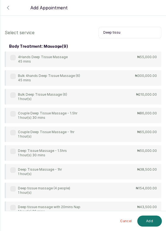
scroll to position [14, 0]
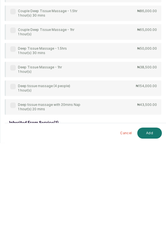
type input "Deep tissu"
click at [16, 154] on div "Deep Tissue Massage - 1hr 1 hour(s)" at bounding box center [36, 157] width 52 height 9
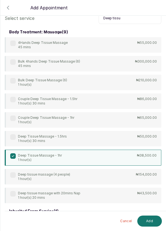
click at [150, 220] on button "Add" at bounding box center [149, 220] width 25 height 11
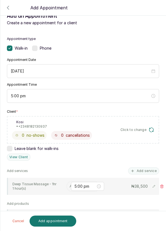
click at [73, 188] on div "5:00 pm" at bounding box center [87, 186] width 33 height 9
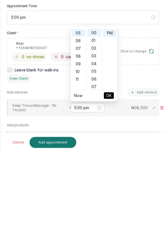
scroll to position [26, 0]
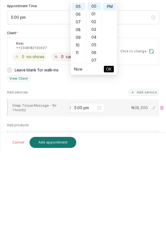
click at [60, 130] on div "Client * Ko Kosi • +234 8182130937 0 no-shows 0 cancellations Click to change L…" at bounding box center [83, 134] width 152 height 51
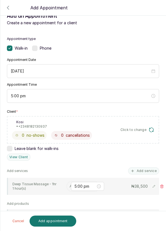
click at [69, 184] on input "text" at bounding box center [69, 186] width 1 height 4
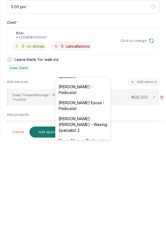
scroll to position [62, 0]
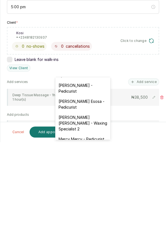
click at [86, 194] on div "[PERSON_NAME] Esosa - Pedicurist" at bounding box center [82, 193] width 55 height 16
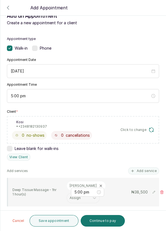
click at [146, 167] on button "Add service" at bounding box center [143, 170] width 31 height 7
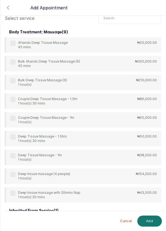
scroll to position [8, 0]
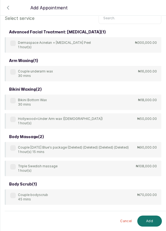
click at [122, 23] on input "text" at bounding box center [129, 18] width 63 height 12
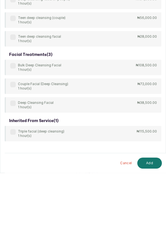
type input "Deep cleansin"
click at [13, 158] on label at bounding box center [13, 161] width 6 height 6
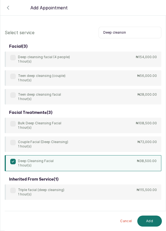
click at [151, 219] on button "Add" at bounding box center [149, 220] width 25 height 11
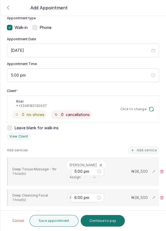
scroll to position [41, 0]
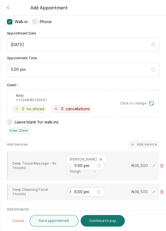
click at [69, 190] on input "text" at bounding box center [69, 192] width 1 height 4
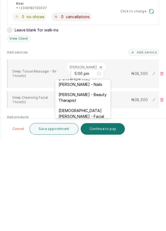
scroll to position [271, 0]
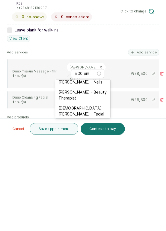
click at [98, 195] on div "[DEMOGRAPHIC_DATA][PERSON_NAME] - Facial" at bounding box center [82, 203] width 55 height 16
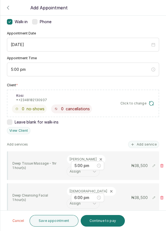
click at [151, 141] on button "Add service" at bounding box center [143, 144] width 31 height 7
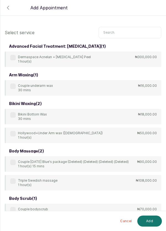
scroll to position [0, 0]
click at [119, 31] on input "text" at bounding box center [129, 33] width 63 height 12
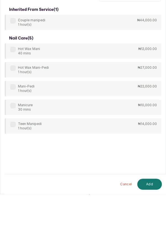
type input "Mani"
click at [17, 124] on div "Mani-Pedi 1 hour(s)" at bounding box center [22, 125] width 24 height 9
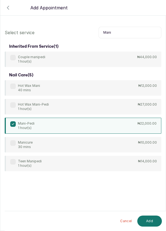
click at [154, 219] on button "Add" at bounding box center [149, 220] width 25 height 11
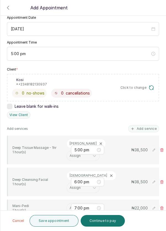
scroll to position [84, 0]
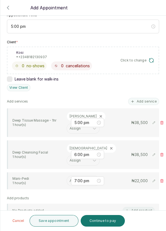
click at [69, 179] on input "text" at bounding box center [69, 181] width 1 height 4
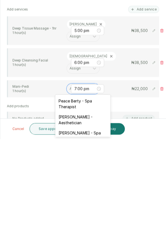
scroll to position [18, 0]
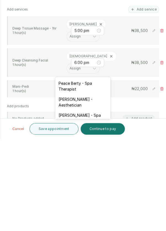
click at [90, 175] on div "Peace Berty - Spa Therapist" at bounding box center [82, 178] width 55 height 16
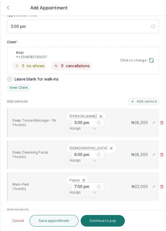
click at [56, 223] on button "Save appointment" at bounding box center [53, 221] width 49 height 12
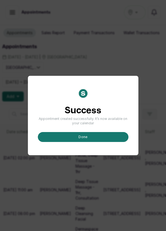
click at [81, 142] on button "done" at bounding box center [83, 137] width 90 height 10
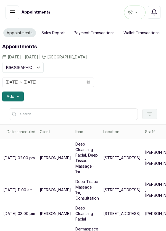
click at [18, 96] on icon "button" at bounding box center [18, 96] width 3 height 1
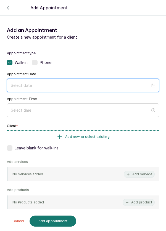
click at [64, 83] on input at bounding box center [80, 85] width 139 height 6
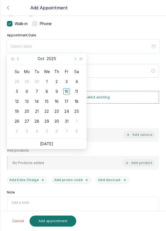
scroll to position [39, 0]
click at [78, 92] on div "11" at bounding box center [76, 91] width 7 height 7
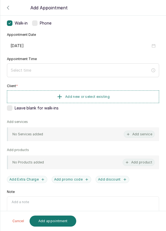
type input "[DATE]"
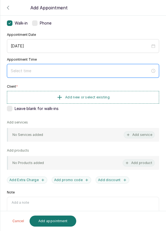
click at [91, 68] on input at bounding box center [80, 71] width 139 height 6
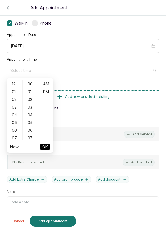
click at [14, 124] on div "05" at bounding box center [14, 123] width 13 height 8
click at [51, 93] on div "PM" at bounding box center [45, 92] width 13 height 8
type input "5:00 pm"
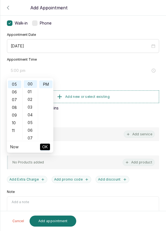
click at [48, 148] on button "OK" at bounding box center [45, 147] width 10 height 7
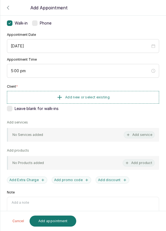
click at [120, 97] on button "Add new or select existing" at bounding box center [83, 97] width 152 height 13
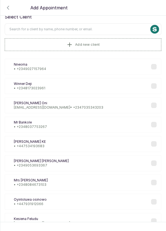
scroll to position [0, 0]
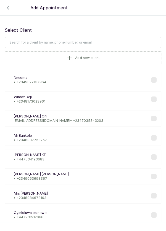
click at [103, 42] on input "text" at bounding box center [83, 43] width 156 height 12
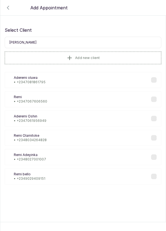
type input "Remi bello"
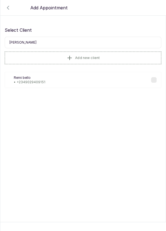
click at [42, 79] on p "Remi bello" at bounding box center [29, 77] width 31 height 4
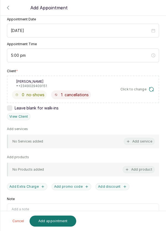
scroll to position [56, 0]
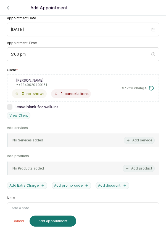
click at [145, 137] on button "Add service" at bounding box center [138, 140] width 31 height 7
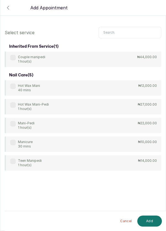
scroll to position [0, 0]
click at [124, 31] on input "text" at bounding box center [129, 33] width 63 height 12
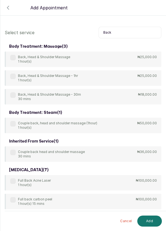
type input "Back"
click at [17, 98] on div "Back, Head & Shoulder Massage - 30m 30 mins" at bounding box center [45, 96] width 71 height 9
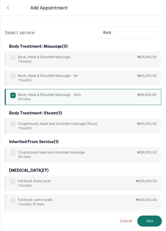
click at [150, 223] on button "Add" at bounding box center [149, 220] width 25 height 11
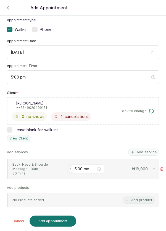
scroll to position [33, 0]
click at [66, 172] on div "Assign" at bounding box center [82, 169] width 33 height 10
click at [69, 167] on input "text" at bounding box center [69, 169] width 1 height 4
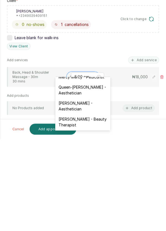
scroll to position [123, 0]
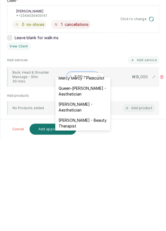
click at [84, 196] on div "[PERSON_NAME] - Aesthetician" at bounding box center [82, 199] width 55 height 16
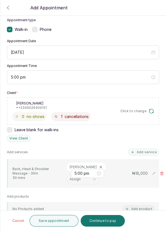
click at [56, 217] on button "Save appointment" at bounding box center [53, 221] width 49 height 12
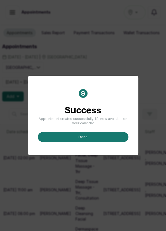
click at [88, 142] on button "done" at bounding box center [83, 137] width 90 height 10
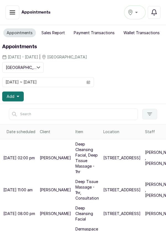
click at [18, 98] on button "Add" at bounding box center [12, 96] width 21 height 10
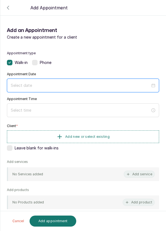
click at [52, 87] on input at bounding box center [80, 85] width 139 height 6
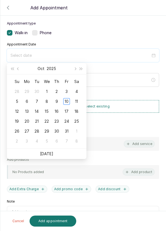
scroll to position [45, 0]
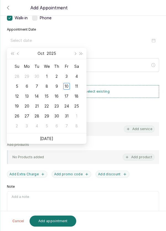
click at [76, 87] on div "11" at bounding box center [76, 86] width 7 height 7
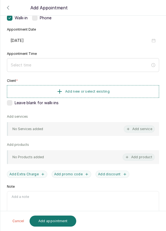
type input "[DATE]"
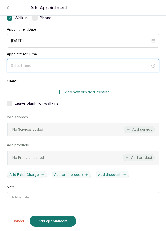
click at [50, 67] on input at bounding box center [80, 66] width 139 height 6
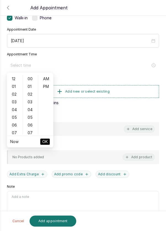
click at [16, 136] on li "Now" at bounding box center [14, 141] width 8 height 10
click at [49, 86] on div "PM" at bounding box center [45, 87] width 13 height 8
click at [15, 135] on div "12 01 02 03 04 05 06 07 08 09 10 11 00 01 02 03 04 05 06 07 08 09 10 11 12 13 1…" at bounding box center [30, 105] width 46 height 62
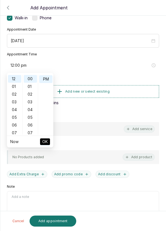
click at [12, 136] on ul "Now OK" at bounding box center [30, 142] width 46 height 12
click at [15, 134] on div "07" at bounding box center [14, 133] width 13 height 8
type input "7:00 pm"
click at [48, 142] on button "OK" at bounding box center [45, 141] width 10 height 7
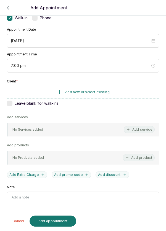
click at [121, 92] on button "Add new or select existing" at bounding box center [83, 92] width 152 height 13
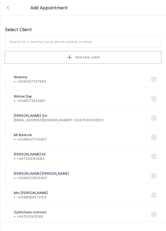
scroll to position [0, 0]
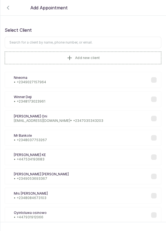
click at [66, 44] on input "text" at bounding box center [83, 43] width 156 height 12
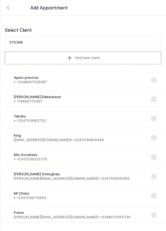
type input "0703684"
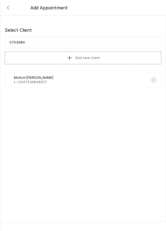
click at [59, 83] on div "MS Mchivir Stephanie • +234 7036848257" at bounding box center [83, 80] width 156 height 16
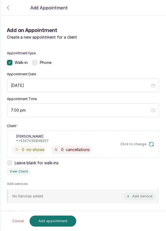
scroll to position [59, 0]
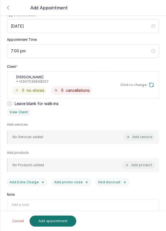
click at [147, 138] on button "Add service" at bounding box center [138, 136] width 31 height 7
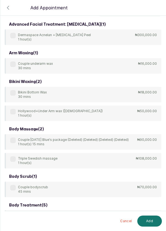
scroll to position [0, 0]
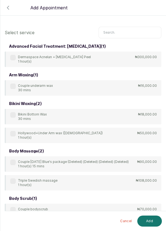
click at [126, 33] on input "text" at bounding box center [129, 33] width 63 height 12
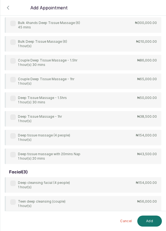
scroll to position [62, 0]
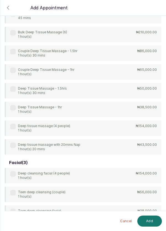
type input "Deep"
click at [18, 109] on p "1 hour(s)" at bounding box center [40, 111] width 44 height 4
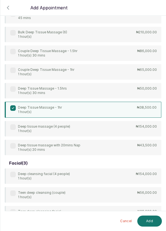
click at [150, 217] on button "Add" at bounding box center [149, 220] width 25 height 11
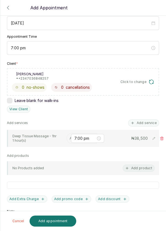
click at [69, 136] on input "text" at bounding box center [69, 138] width 1 height 4
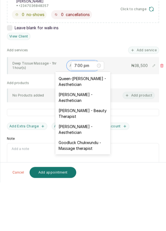
scroll to position [145, 0]
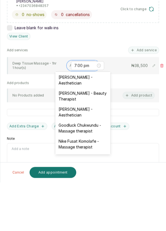
click at [89, 157] on div "[PERSON_NAME] - Aesthetician" at bounding box center [82, 161] width 55 height 16
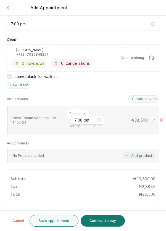
click at [61, 221] on button "Save appointment" at bounding box center [53, 221] width 49 height 12
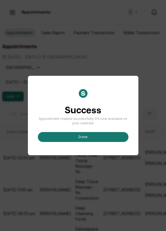
click at [91, 142] on button "done" at bounding box center [83, 137] width 90 height 10
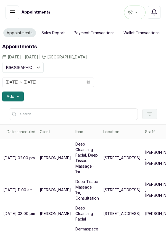
click at [20, 96] on button "Add" at bounding box center [12, 96] width 21 height 10
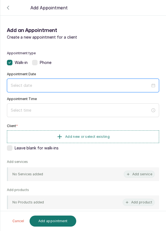
click at [84, 84] on input at bounding box center [80, 85] width 139 height 6
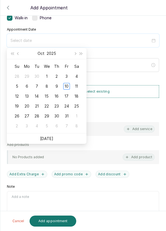
scroll to position [44, 0]
click at [86, 88] on div "Su Mo Tu We Th Fr Sa 28 29 30 1 2 3 4 5 6 7 8 9 10 11 12 13 14 15 16 17 18 19 2…" at bounding box center [46, 97] width 79 height 74
click at [77, 88] on div "11" at bounding box center [76, 86] width 7 height 7
type input "[DATE]"
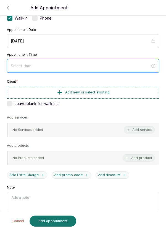
click at [42, 67] on input at bounding box center [80, 66] width 139 height 6
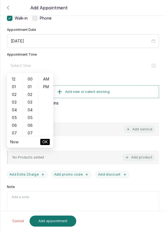
click at [14, 136] on ul "Now OK" at bounding box center [30, 142] width 46 height 12
click at [16, 137] on li "Now" at bounding box center [14, 142] width 8 height 10
click at [13, 140] on link "Now" at bounding box center [14, 141] width 8 height 5
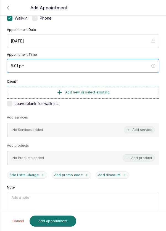
click at [14, 64] on input "8:01 pm" at bounding box center [80, 66] width 139 height 6
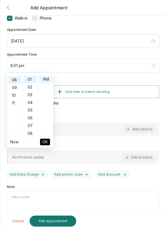
scroll to position [61, 0]
click at [17, 99] on div "11" at bounding box center [14, 103] width 13 height 8
click at [13, 104] on div "07" at bounding box center [14, 105] width 13 height 8
type input "7:01 pm"
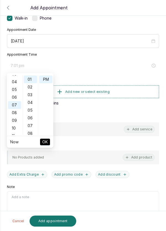
scroll to position [54, 0]
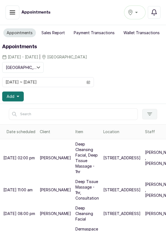
click at [19, 96] on button "Add" at bounding box center [12, 96] width 21 height 10
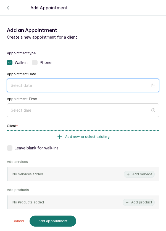
click at [53, 83] on input at bounding box center [80, 85] width 139 height 6
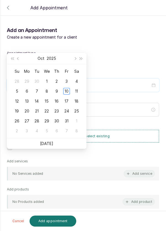
scroll to position [45, 0]
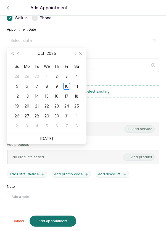
click at [79, 89] on div "11" at bounding box center [76, 86] width 7 height 7
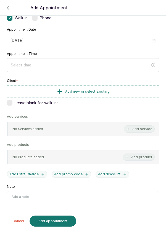
type input "[DATE]"
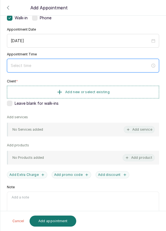
click at [56, 64] on input at bounding box center [80, 66] width 139 height 6
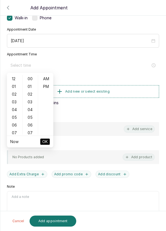
click at [15, 134] on div "07" at bounding box center [14, 133] width 13 height 8
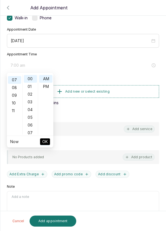
scroll to position [54, 0]
click at [48, 88] on div "PM" at bounding box center [45, 87] width 13 height 8
type input "7:00 pm"
click at [47, 140] on span "OK" at bounding box center [45, 141] width 6 height 10
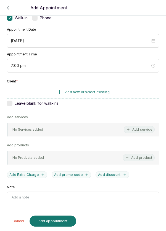
click at [127, 92] on button "Add new or select existing" at bounding box center [83, 92] width 152 height 13
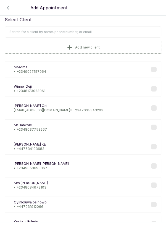
scroll to position [0, 0]
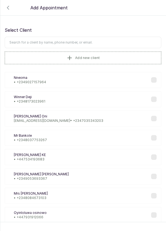
click at [101, 41] on input "text" at bounding box center [83, 43] width 156 height 12
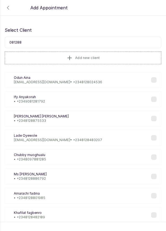
type input "0812880"
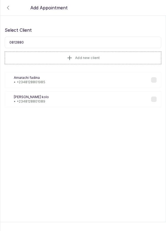
click at [56, 102] on div "Mk [PERSON_NAME] • [PHONE_NUMBER]" at bounding box center [83, 99] width 156 height 16
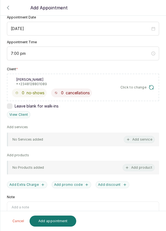
scroll to position [58, 0]
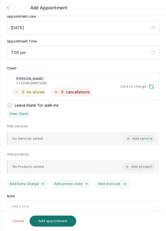
click at [145, 139] on button "Add service" at bounding box center [138, 138] width 31 height 7
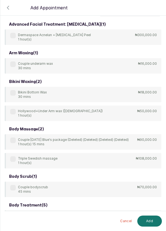
scroll to position [0, 0]
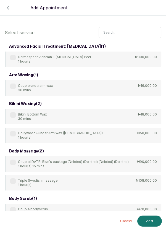
click at [125, 30] on input "text" at bounding box center [129, 33] width 63 height 12
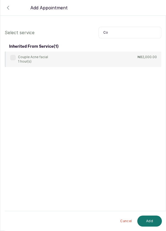
type input "C"
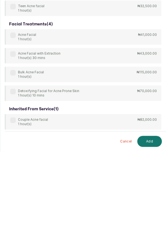
type input "Acne"
click at [13, 136] on div "Acne Facial with Extraction 1 hour(s) 30 mins" at bounding box center [35, 135] width 50 height 9
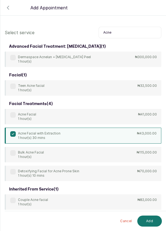
click at [153, 222] on button "Add" at bounding box center [149, 220] width 25 height 11
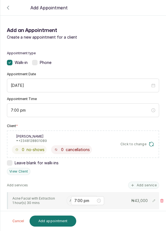
click at [69, 199] on input "text" at bounding box center [69, 201] width 1 height 4
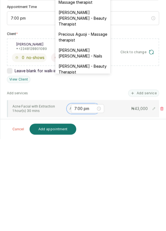
scroll to position [227, 0]
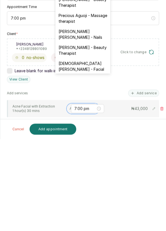
click at [102, 150] on div "[DEMOGRAPHIC_DATA][PERSON_NAME] - Facial" at bounding box center [82, 158] width 55 height 16
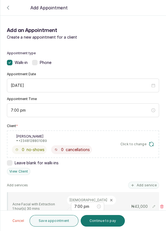
click at [150, 182] on button "Add service" at bounding box center [143, 185] width 31 height 7
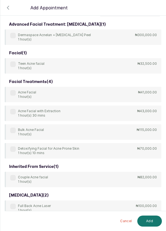
scroll to position [0, 0]
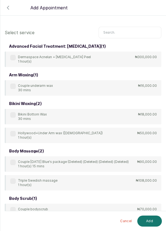
click at [119, 33] on input "text" at bounding box center [129, 33] width 63 height 12
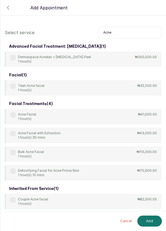
scroll to position [25, 0]
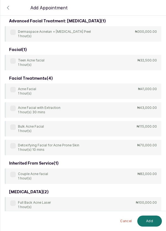
type input "Acne"
click at [15, 109] on label at bounding box center [13, 109] width 6 height 6
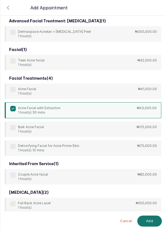
click at [150, 218] on button "Add" at bounding box center [149, 220] width 25 height 11
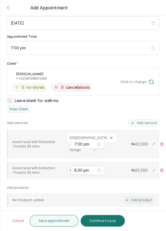
scroll to position [80, 0]
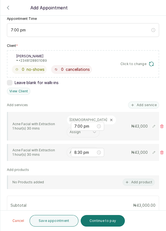
click at [69, 152] on input "text" at bounding box center [69, 152] width 1 height 4
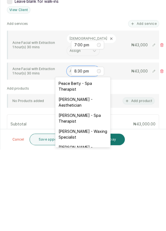
click at [91, 183] on div "[PERSON_NAME] - Aesthetician" at bounding box center [82, 183] width 55 height 16
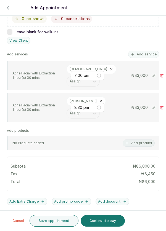
scroll to position [132, 0]
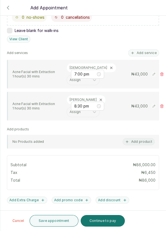
click at [63, 223] on button "Save appointment" at bounding box center [53, 221] width 49 height 12
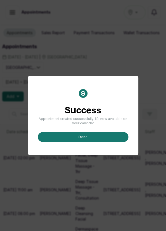
click at [110, 142] on button "done" at bounding box center [83, 137] width 90 height 10
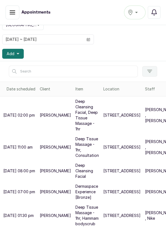
scroll to position [48, 0]
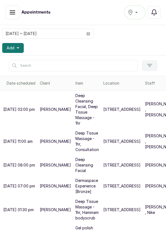
click at [145, 189] on p "[PERSON_NAME]" at bounding box center [160, 186] width 31 height 6
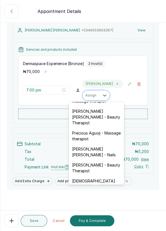
scroll to position [211, 0]
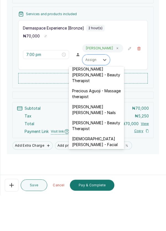
click at [115, 169] on div "[DEMOGRAPHIC_DATA][PERSON_NAME] - Facial" at bounding box center [96, 177] width 55 height 16
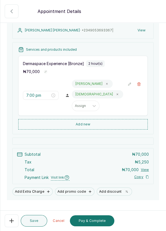
click at [96, 222] on button "Pay & Complete" at bounding box center [92, 220] width 44 height 11
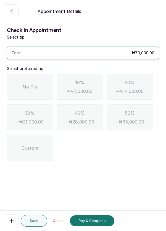
scroll to position [0, 0]
click at [25, 87] on span "No Tip" at bounding box center [30, 86] width 14 height 7
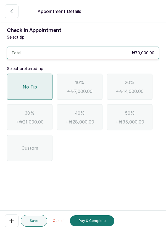
click at [101, 219] on button "Pay & Complete" at bounding box center [92, 220] width 44 height 11
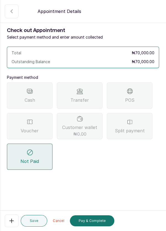
click at [34, 126] on div "Voucher" at bounding box center [29, 126] width 45 height 26
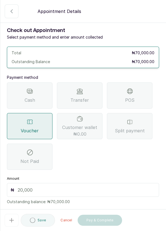
click at [106, 190] on input "text" at bounding box center [86, 189] width 137 height 7
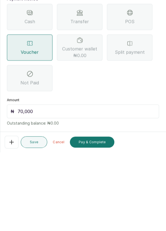
scroll to position [12, 0]
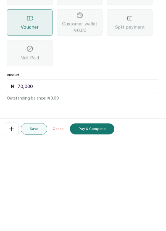
type input "70,000"
click at [101, 221] on button "Pay & Complete" at bounding box center [92, 220] width 44 height 11
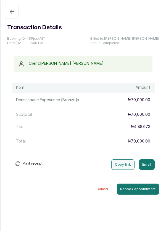
click at [7, 13] on button "Completed" at bounding box center [12, 12] width 14 height 14
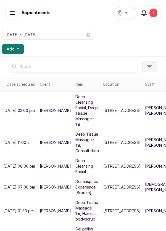
click at [158, 15] on button "Notifications 1" at bounding box center [148, 13] width 23 height 15
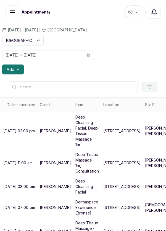
scroll to position [0, 0]
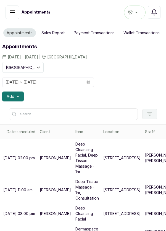
click at [62, 31] on button "Sales Report" at bounding box center [53, 32] width 30 height 9
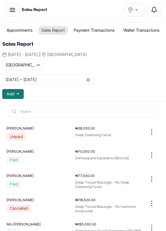
click at [21, 31] on button "Appointments" at bounding box center [19, 30] width 33 height 9
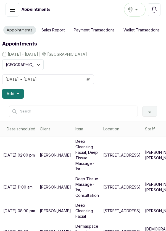
click at [20, 93] on button "Add" at bounding box center [12, 94] width 21 height 10
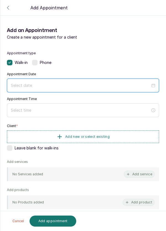
click at [55, 83] on input at bounding box center [80, 85] width 139 height 6
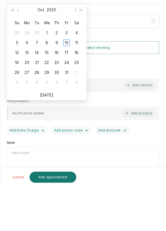
scroll to position [3, 0]
click at [52, 138] on link "[DATE]" at bounding box center [46, 138] width 13 height 5
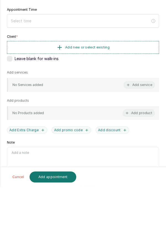
type input "[DATE]"
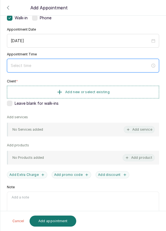
click at [75, 65] on input at bounding box center [80, 66] width 139 height 6
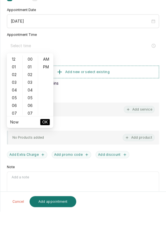
click at [14, 120] on div "05" at bounding box center [14, 117] width 13 height 8
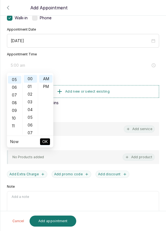
scroll to position [38, 0]
click at [14, 118] on div "10" at bounding box center [14, 118] width 13 height 8
type input "10:00 am"
click at [50, 145] on ul "Now OK" at bounding box center [30, 142] width 46 height 12
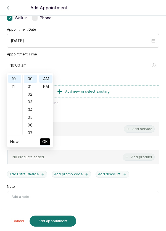
click at [46, 143] on span "OK" at bounding box center [45, 141] width 6 height 10
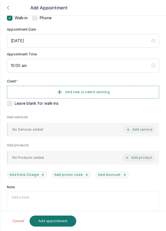
click at [127, 92] on button "Add new or select existing" at bounding box center [83, 92] width 152 height 13
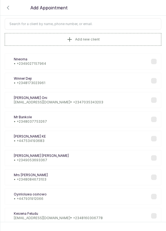
scroll to position [0, 0]
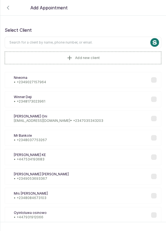
click at [103, 43] on input "text" at bounding box center [83, 43] width 156 height 12
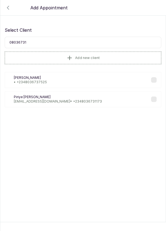
type input "080367311"
click at [83, 96] on p "[PERSON_NAME]" at bounding box center [58, 97] width 88 height 4
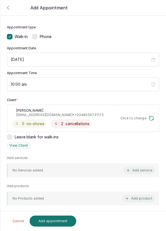
scroll to position [26, 0]
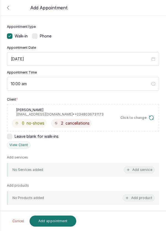
click at [139, 170] on button "Add service" at bounding box center [138, 169] width 31 height 7
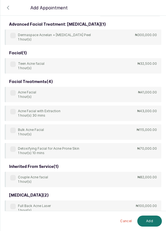
scroll to position [0, 0]
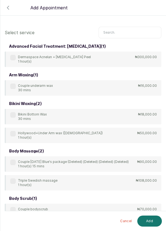
click at [125, 33] on input "text" at bounding box center [129, 33] width 63 height 12
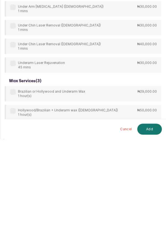
scroll to position [26, 0]
type input "Under"
click at [16, 198] on div "arm waxing ( 1 ) Couple underarm wax 30 mins ₦16,000.00 bikini waxing ( 1 ) Hol…" at bounding box center [83, 76] width 156 height 309
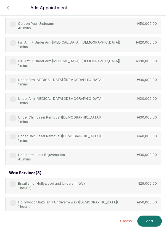
scroll to position [0, 0]
click at [13, 221] on label at bounding box center [13, 222] width 6 height 6
click at [153, 226] on button "Add" at bounding box center [149, 220] width 25 height 11
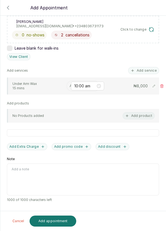
scroll to position [86, 0]
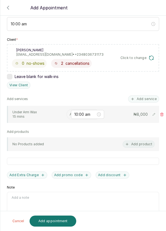
click at [69, 113] on input "text" at bounding box center [69, 114] width 1 height 4
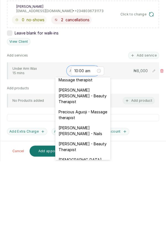
scroll to position [227, 0]
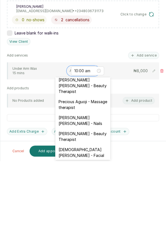
click at [101, 182] on div "[PERSON_NAME] [PERSON_NAME] - Nails" at bounding box center [82, 190] width 55 height 16
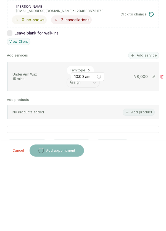
scroll to position [3, 0]
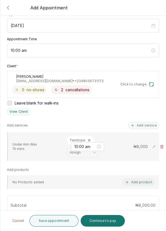
click at [147, 122] on button "Add service" at bounding box center [143, 125] width 31 height 7
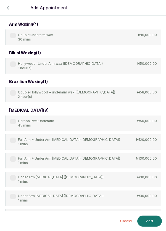
scroll to position [0, 0]
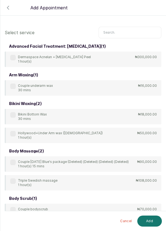
click at [127, 32] on input "text" at bounding box center [129, 33] width 63 height 12
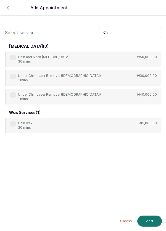
type input "Chin"
click at [12, 127] on div "Chin wax 30 mins" at bounding box center [21, 125] width 22 height 9
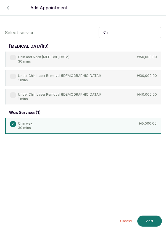
click at [148, 220] on button "Add" at bounding box center [149, 220] width 25 height 11
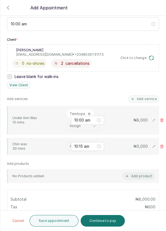
scroll to position [87, 0]
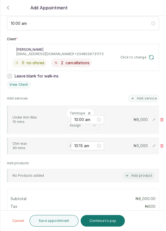
click at [69, 144] on input "text" at bounding box center [69, 146] width 1 height 4
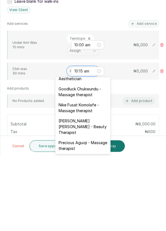
scroll to position [233, 0]
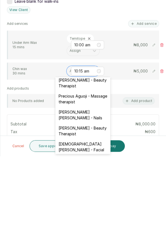
click at [100, 182] on div "[PERSON_NAME] [PERSON_NAME] - Nails" at bounding box center [82, 190] width 55 height 16
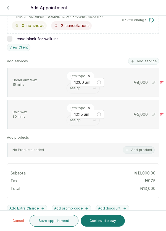
scroll to position [157, 0]
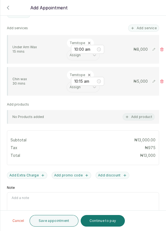
click at [68, 221] on button "Save appointment" at bounding box center [53, 221] width 49 height 12
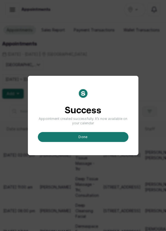
click at [97, 142] on button "done" at bounding box center [83, 137] width 90 height 10
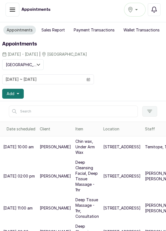
click at [145, 149] on p "Temitope, Temitope" at bounding box center [163, 147] width 37 height 6
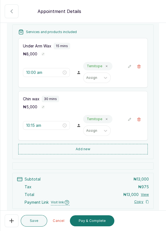
scroll to position [117, 0]
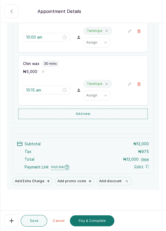
click at [105, 222] on button "Pay & Complete" at bounding box center [92, 220] width 44 height 11
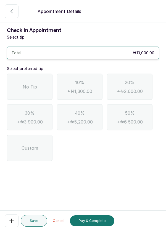
scroll to position [0, 0]
click at [33, 85] on span "No Tip" at bounding box center [30, 86] width 14 height 7
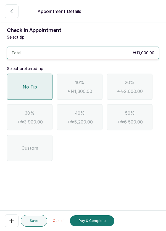
click at [104, 220] on button "Pay & Complete" at bounding box center [92, 220] width 44 height 11
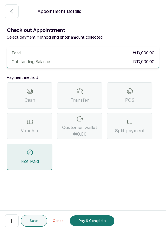
click at [133, 98] on span "POS" at bounding box center [129, 100] width 9 height 7
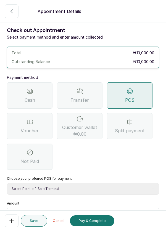
click at [96, 188] on select "Select Point-of-Sale Terminal Pos- Flutterwave Zenith Bank POS - Paga Paga POS …" at bounding box center [83, 189] width 152 height 12
select select "ea021b39-a6bc-4e4d-b5d1-02cb72451b32"
click at [7, 183] on select "Select Point-of-Sale Terminal Pos- Flutterwave Zenith Bank POS - Paga Paga POS …" at bounding box center [83, 189] width 152 height 12
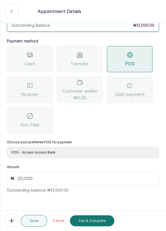
scroll to position [36, 0]
click at [45, 178] on input "text" at bounding box center [86, 178] width 137 height 7
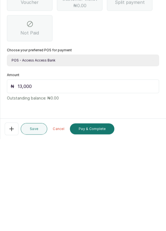
scroll to position [26, 0]
type input "13,000"
click at [101, 223] on button "Pay & Complete" at bounding box center [92, 220] width 44 height 11
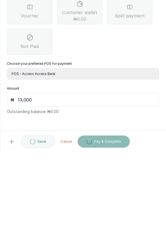
scroll to position [3, 0]
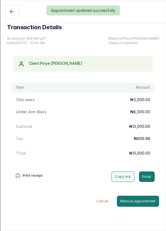
click at [12, 13] on div "Appointment updated successfully" at bounding box center [83, 11] width 166 height 10
click at [9, 17] on button "Completed" at bounding box center [12, 12] width 14 height 14
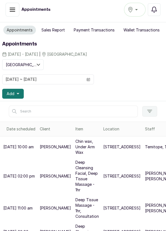
click at [20, 93] on button "Add" at bounding box center [12, 94] width 21 height 10
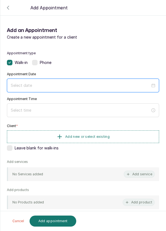
click at [61, 86] on input at bounding box center [80, 85] width 139 height 6
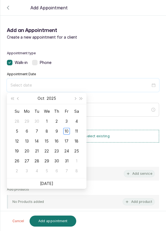
scroll to position [45, 0]
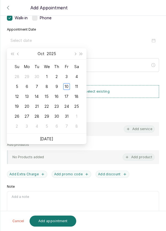
click at [80, 86] on td "11" at bounding box center [76, 87] width 10 height 10
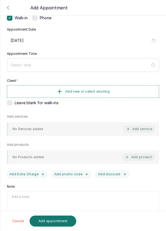
type input "[DATE]"
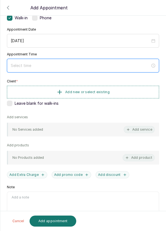
click at [49, 65] on input at bounding box center [80, 66] width 139 height 6
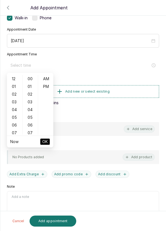
click at [17, 115] on div "05" at bounding box center [14, 117] width 13 height 8
click at [16, 126] on div "11" at bounding box center [14, 125] width 13 height 8
type input "11:00 am"
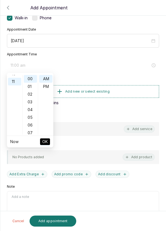
scroll to position [85, 0]
click at [48, 144] on button "OK" at bounding box center [45, 141] width 10 height 7
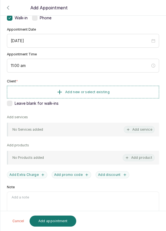
click at [122, 90] on button "Add new or select existing" at bounding box center [83, 92] width 152 height 13
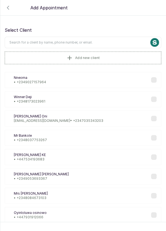
scroll to position [1, 0]
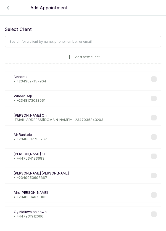
click at [115, 40] on input "text" at bounding box center [83, 42] width 156 height 12
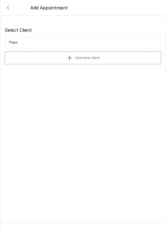
scroll to position [0, 0]
type input "P"
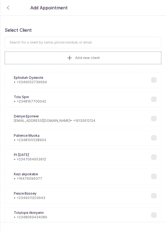
click at [115, 54] on button "Add new client" at bounding box center [83, 58] width 156 height 13
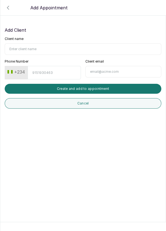
click at [22, 75] on button "+234" at bounding box center [16, 71] width 22 height 9
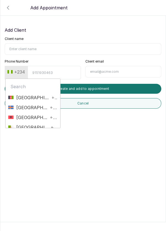
type input "1"
type input "+"
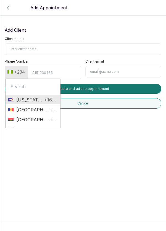
click at [49, 101] on span "+1684" at bounding box center [49, 99] width 15 height 7
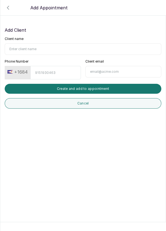
click at [26, 72] on button "+1684" at bounding box center [17, 71] width 25 height 9
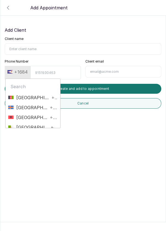
click at [23, 69] on button "+1684" at bounding box center [17, 71] width 25 height 9
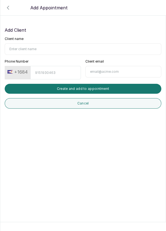
click at [21, 70] on button "+1684" at bounding box center [17, 71] width 25 height 9
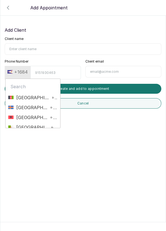
click at [55, 73] on input "Phone Number" at bounding box center [55, 72] width 50 height 13
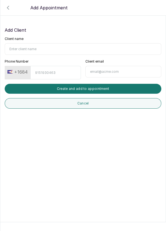
click at [26, 75] on button "+1684" at bounding box center [17, 71] width 25 height 9
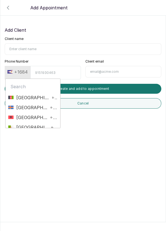
click at [10, 74] on button "+1684" at bounding box center [17, 71] width 25 height 9
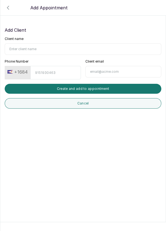
click at [19, 75] on button "+1684" at bounding box center [17, 71] width 25 height 9
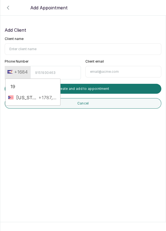
type input "1"
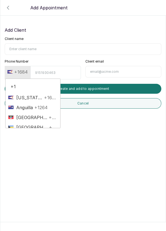
type input "+"
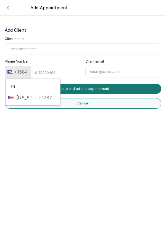
type input "1"
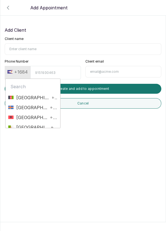
type input "1"
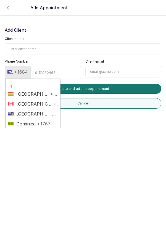
scroll to position [90, 0]
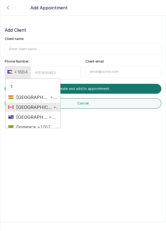
click at [52, 109] on span "+1" at bounding box center [55, 107] width 6 height 7
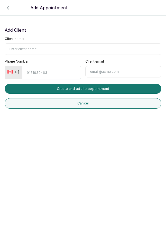
click at [41, 71] on input "Phone Number" at bounding box center [51, 72] width 58 height 13
type input "9173789923"
click at [94, 91] on button "Create and add to appointment" at bounding box center [83, 89] width 156 height 10
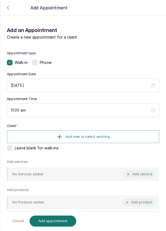
click at [126, 137] on button "Add new or select existing" at bounding box center [83, 136] width 152 height 13
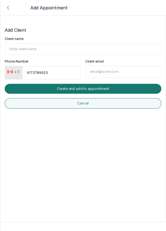
click at [47, 47] on input "Client name" at bounding box center [83, 49] width 156 height 12
type input "Payo"
click at [83, 86] on button "Create and add to appointment" at bounding box center [83, 89] width 156 height 10
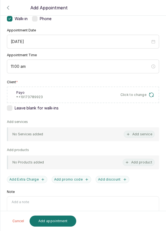
scroll to position [49, 0]
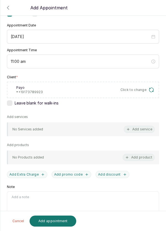
click at [143, 131] on button "Add service" at bounding box center [138, 129] width 31 height 7
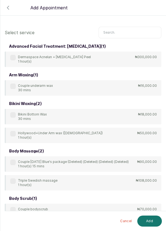
scroll to position [0, 0]
click at [128, 34] on input "text" at bounding box center [129, 33] width 63 height 12
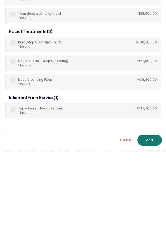
scroll to position [3, 0]
type input "Deep clea"
click at [13, 160] on label at bounding box center [13, 161] width 6 height 6
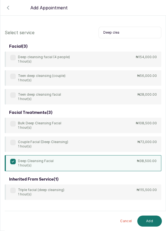
click at [150, 223] on button "Add" at bounding box center [149, 220] width 25 height 11
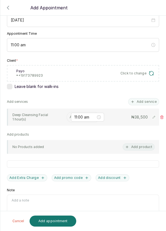
scroll to position [66, 0]
click at [69, 115] on input "text" at bounding box center [69, 117] width 1 height 4
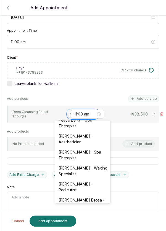
scroll to position [9, 0]
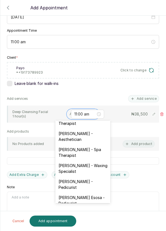
click at [89, 136] on div "[PERSON_NAME] - Aesthetician" at bounding box center [82, 136] width 55 height 16
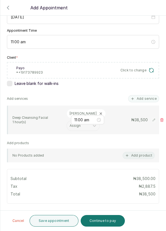
click at [61, 222] on button "Save appointment" at bounding box center [53, 221] width 49 height 12
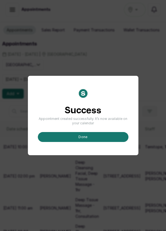
click at [84, 142] on button "done" at bounding box center [83, 137] width 90 height 10
